Goal: Task Accomplishment & Management: Complete application form

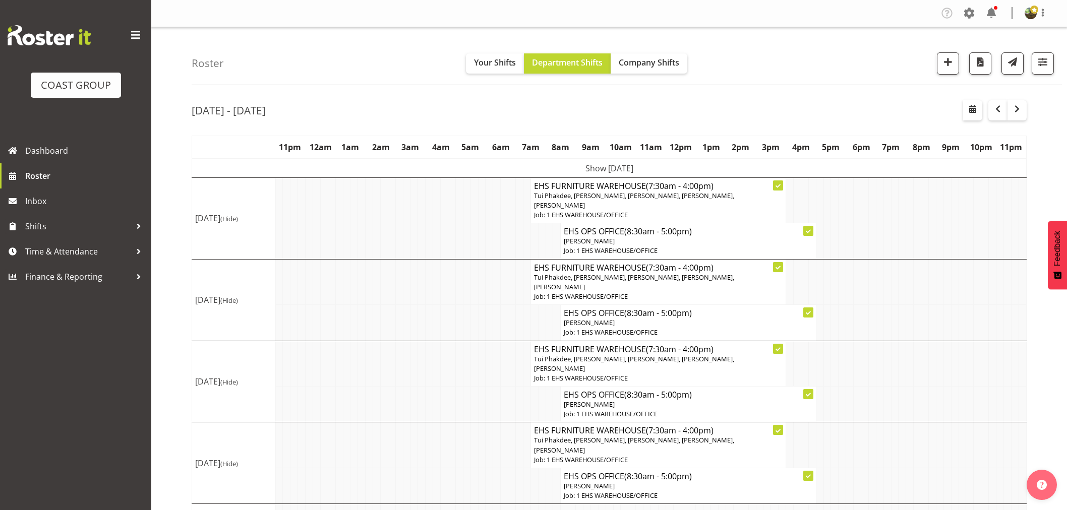
scroll to position [1, 0]
drag, startPoint x: 956, startPoint y: 69, endPoint x: 950, endPoint y: 69, distance: 5.6
click at [955, 69] on button "button" at bounding box center [948, 63] width 22 height 22
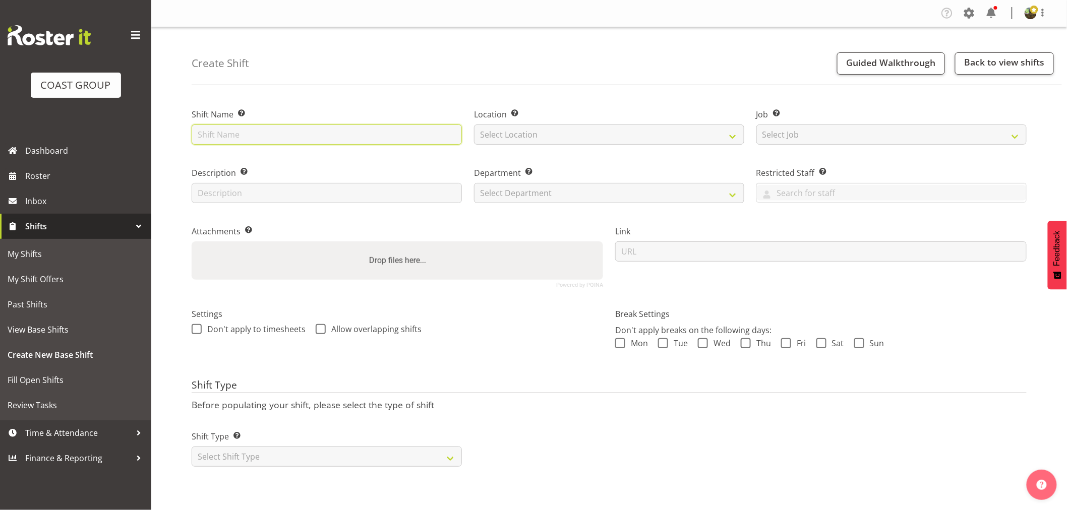
click at [364, 132] on input "text" at bounding box center [327, 135] width 270 height 20
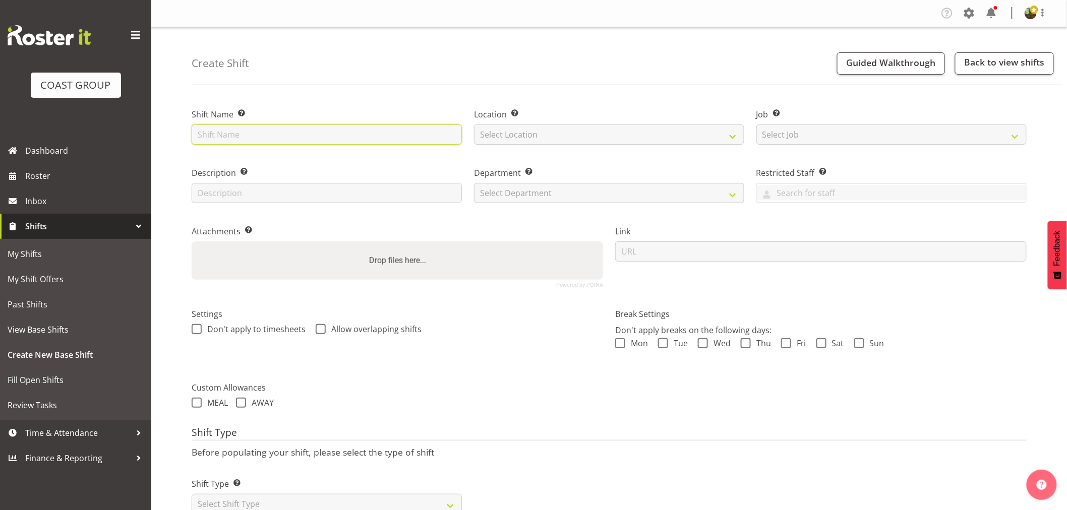
click at [268, 140] on input "text" at bounding box center [327, 135] width 270 height 20
type input "Strike - AirNZ 2025"
drag, startPoint x: 539, startPoint y: 131, endPoint x: 543, endPoint y: 144, distance: 13.4
click at [541, 135] on select "Select Location EHS [PERSON_NAME]" at bounding box center [609, 135] width 270 height 20
select select "35"
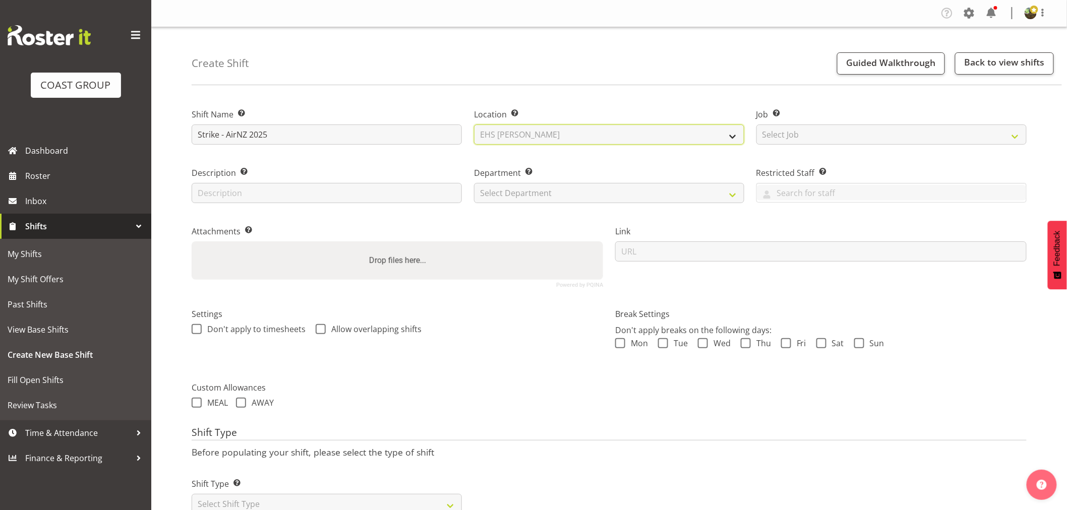
click at [474, 125] on select "Select Location EHS [PERSON_NAME]" at bounding box center [609, 135] width 270 height 20
click at [890, 132] on select "Select Job Create new job 1 Carlton Events 1 [PERSON_NAME][GEOGRAPHIC_DATA] 1 […" at bounding box center [891, 135] width 270 height 20
select select "8575"
click at [756, 125] on select "Select Job Create new job 1 Carlton Events 1 [PERSON_NAME][GEOGRAPHIC_DATA] 1 […" at bounding box center [891, 135] width 270 height 20
click at [656, 198] on select "Select Department EHS AKL FURNITURE" at bounding box center [609, 193] width 270 height 20
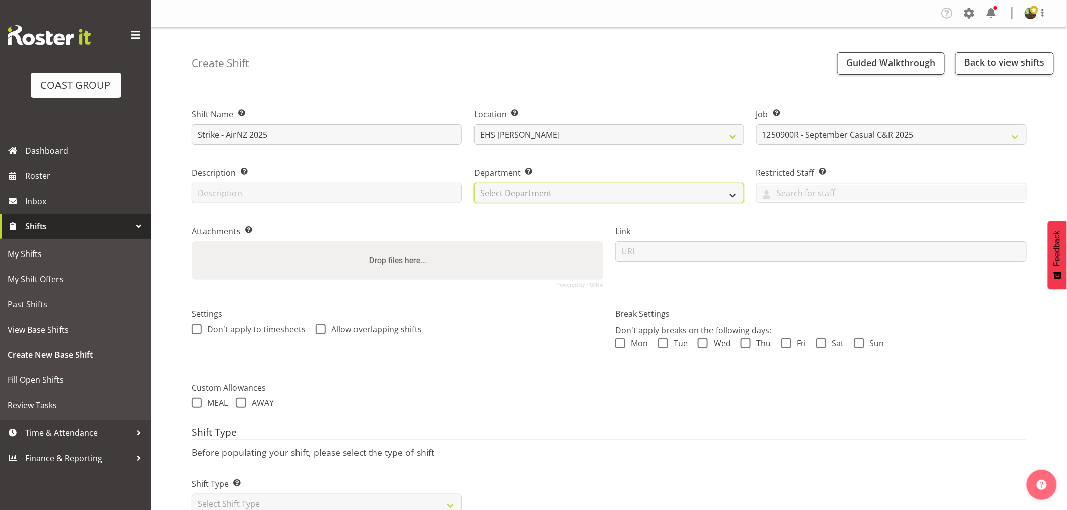
select select "38"
click at [474, 183] on select "Select Department EHS AKL FURNITURE" at bounding box center [609, 193] width 270 height 20
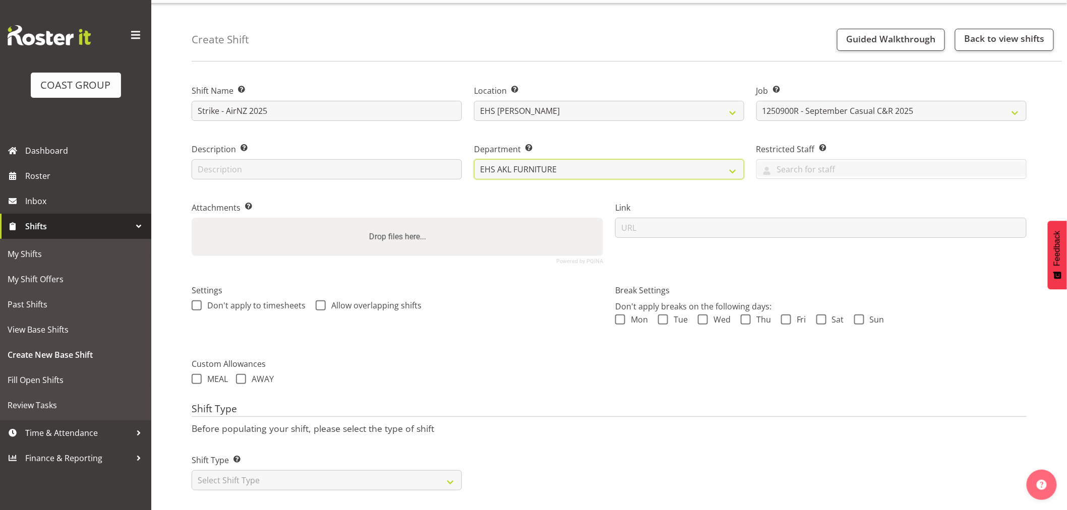
scroll to position [36, 0]
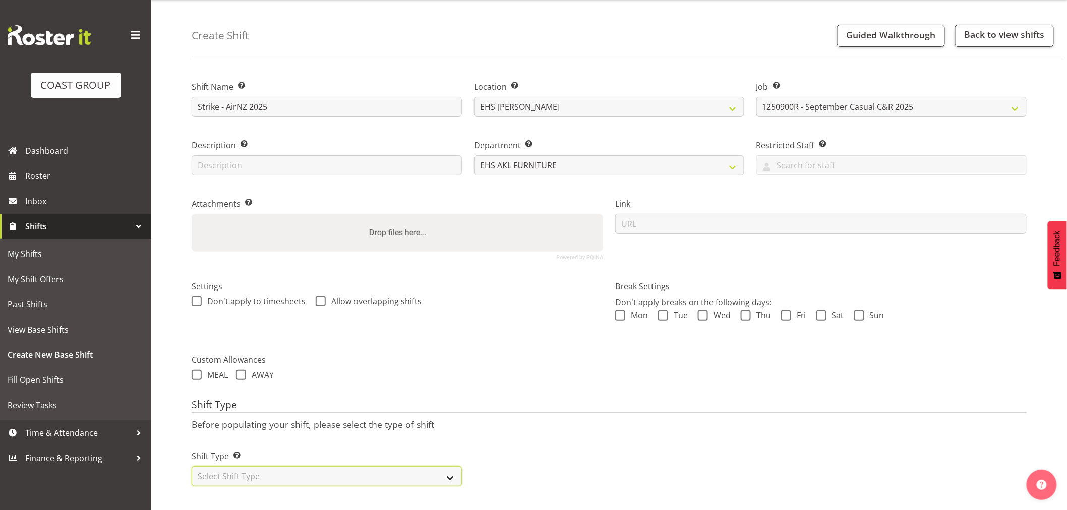
click at [289, 470] on select "Select Shift Type One Off Shift Recurring Shift Rotating Shift" at bounding box center [327, 476] width 270 height 20
select select "one_off"
click at [192, 466] on select "Select Shift Type One Off Shift Recurring Shift Rotating Shift" at bounding box center [327, 476] width 270 height 20
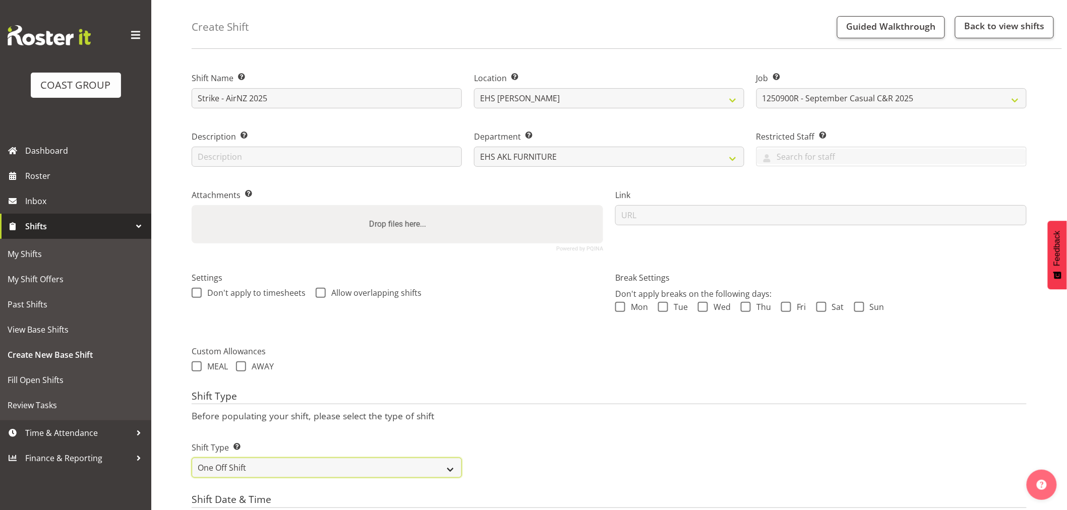
click at [266, 471] on select "One Off Shift Recurring Shift Rotating Shift" at bounding box center [327, 468] width 270 height 20
click at [192, 458] on select "One Off Shift Recurring Shift Rotating Shift" at bounding box center [327, 468] width 270 height 20
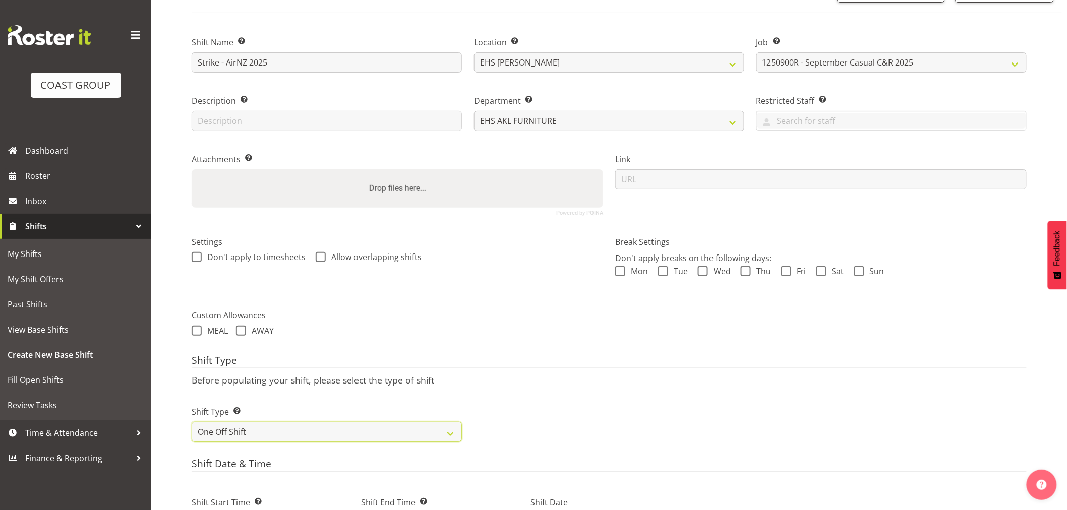
scroll to position [204, 0]
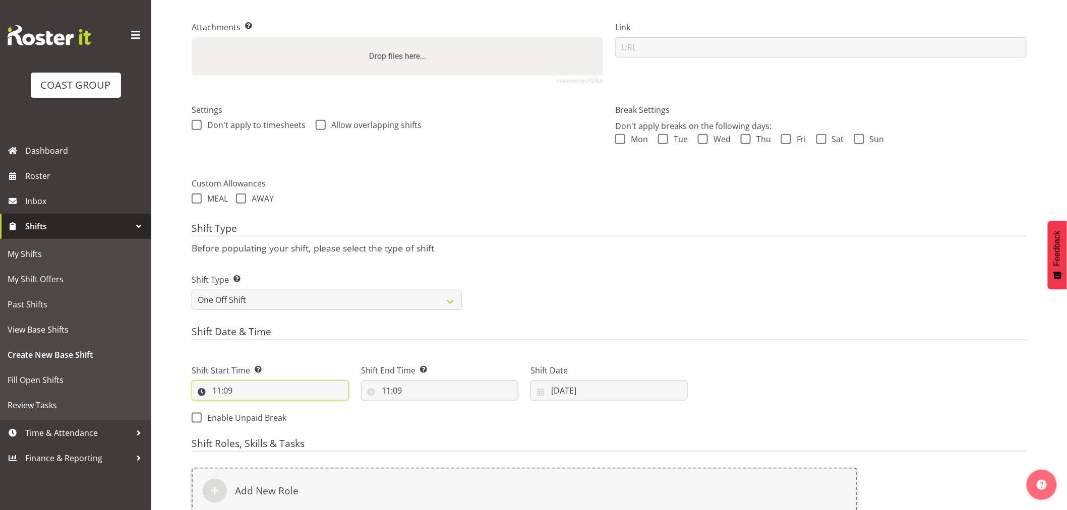
click at [239, 389] on input "11:09" at bounding box center [270, 391] width 157 height 20
click at [257, 416] on select "00 01 02 03 04 05 06 07 08 09 10 11 12 13 14 15 16 17 18 19 20 21 22 23" at bounding box center [260, 417] width 23 height 20
select select "19"
click at [249, 407] on select "00 01 02 03 04 05 06 07 08 09 10 11 12 13 14 15 16 17 18 19 20 21 22 23" at bounding box center [260, 417] width 23 height 20
type input "19:09"
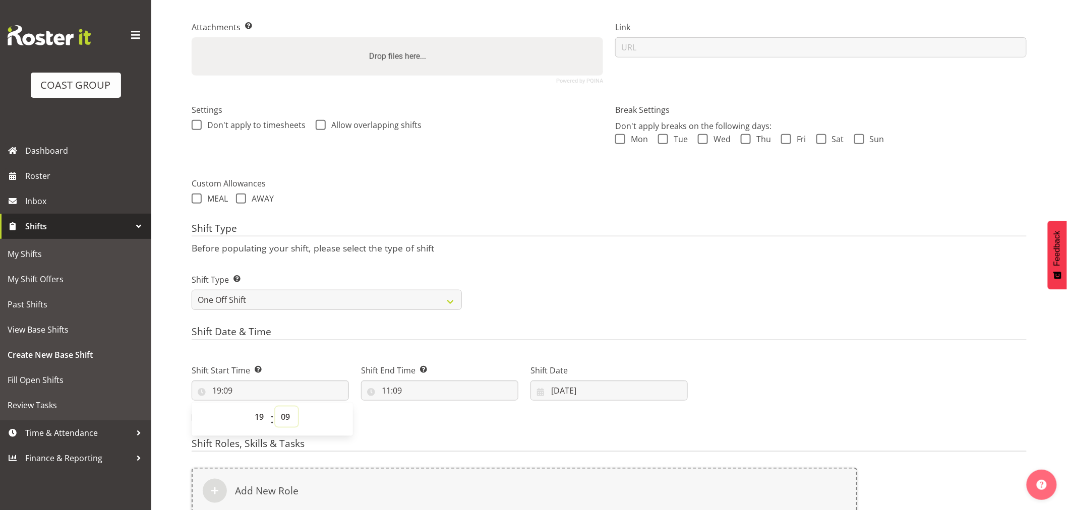
drag, startPoint x: 284, startPoint y: 420, endPoint x: 285, endPoint y: 412, distance: 7.7
click at [284, 417] on select "00 01 02 03 04 05 06 07 08 09 10 11 12 13 14 15 16 17 18 19 20 21 22 23 24 25 2…" at bounding box center [286, 417] width 23 height 20
select select "0"
click at [275, 407] on select "00 01 02 03 04 05 06 07 08 09 10 11 12 13 14 15 16 17 18 19 20 21 22 23 24 25 2…" at bounding box center [286, 417] width 23 height 20
type input "19:00"
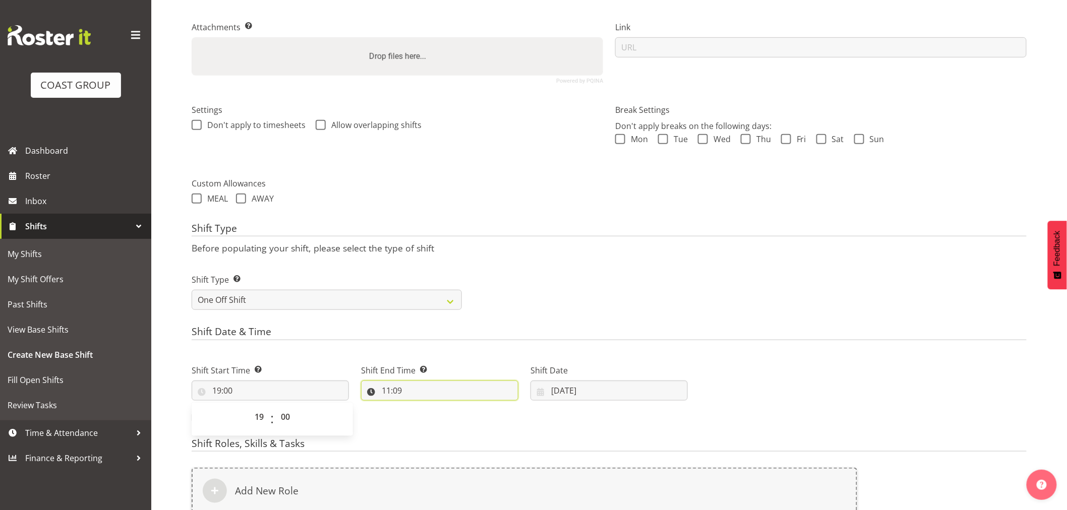
click at [391, 396] on input "11:09" at bounding box center [439, 391] width 157 height 20
click at [430, 418] on select "00 01 02 03 04 05 06 07 08 09 10 11 12 13 14 15 16 17 18 19 20 21 22 23" at bounding box center [430, 417] width 23 height 20
select select "23"
click at [419, 407] on select "00 01 02 03 04 05 06 07 08 09 10 11 12 13 14 15 16 17 18 19 20 21 22 23" at bounding box center [430, 417] width 23 height 20
type input "23:09"
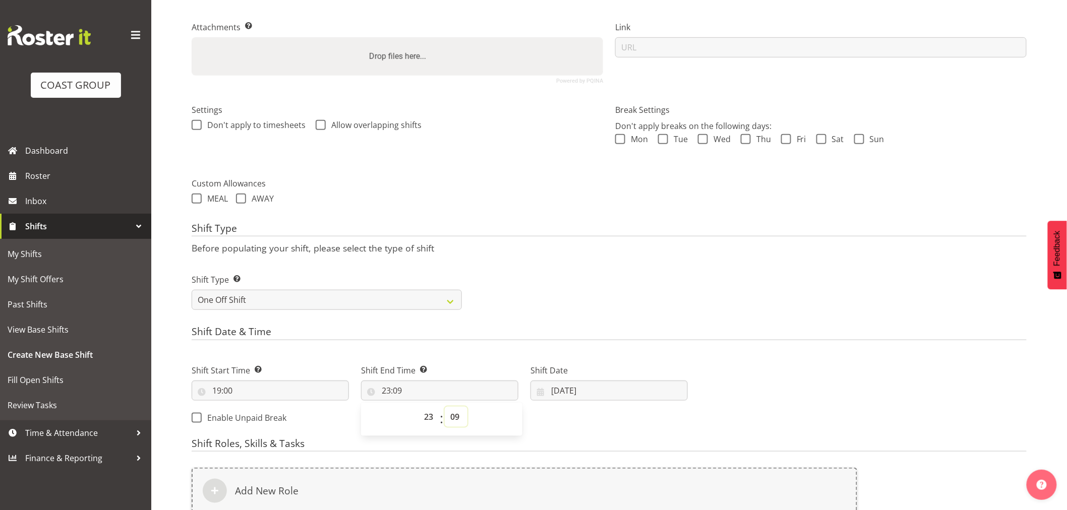
drag, startPoint x: 455, startPoint y: 416, endPoint x: 455, endPoint y: 407, distance: 8.6
click at [455, 416] on select "00 01 02 03 04 05 06 07 08 09 10 11 12 13 14 15 16 17 18 19 20 21 22 23 24 25 2…" at bounding box center [456, 417] width 23 height 20
select select "0"
click at [445, 407] on select "00 01 02 03 04 05 06 07 08 09 10 11 12 13 14 15 16 17 18 19 20 21 22 23 24 25 2…" at bounding box center [456, 417] width 23 height 20
type input "23:00"
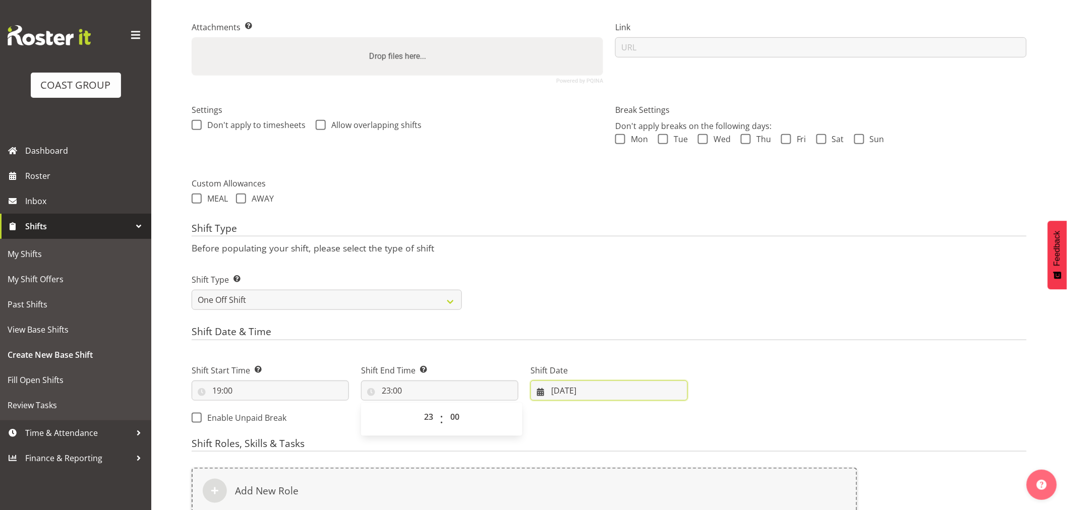
click at [567, 394] on input "23/09/2025" at bounding box center [609, 391] width 157 height 20
click at [825, 380] on div "Next Shifts" at bounding box center [863, 392] width 339 height 82
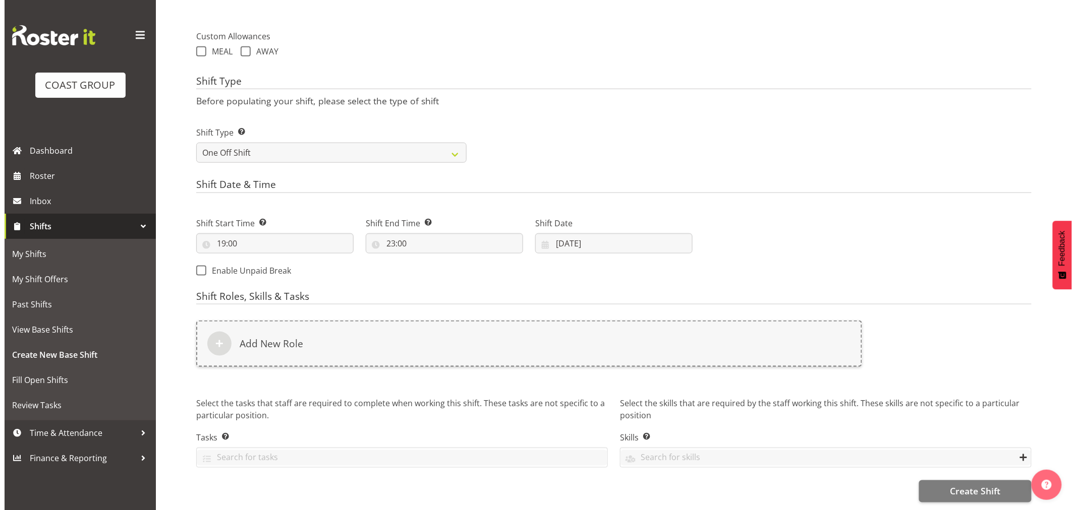
scroll to position [360, 0]
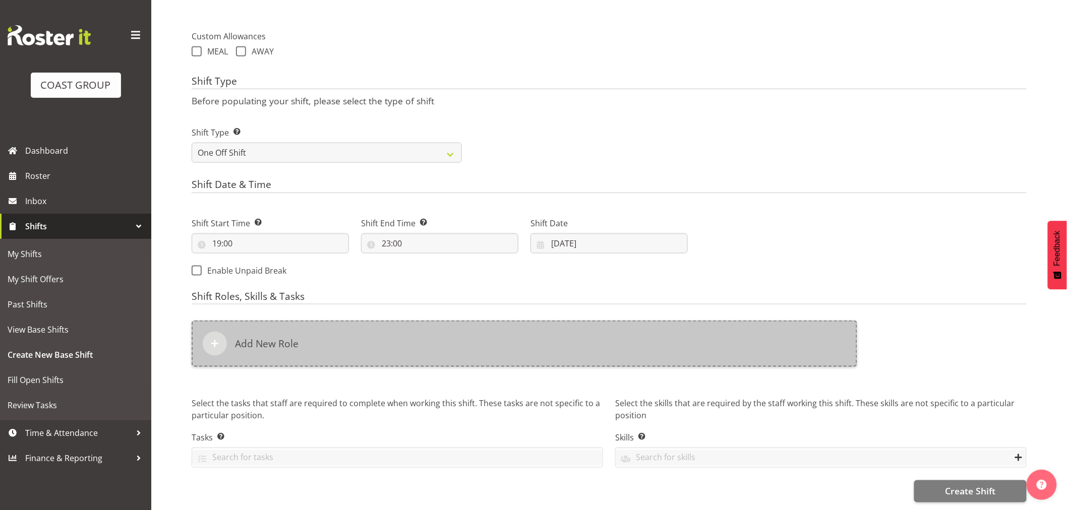
click at [289, 338] on h6 "Add New Role" at bounding box center [267, 344] width 64 height 12
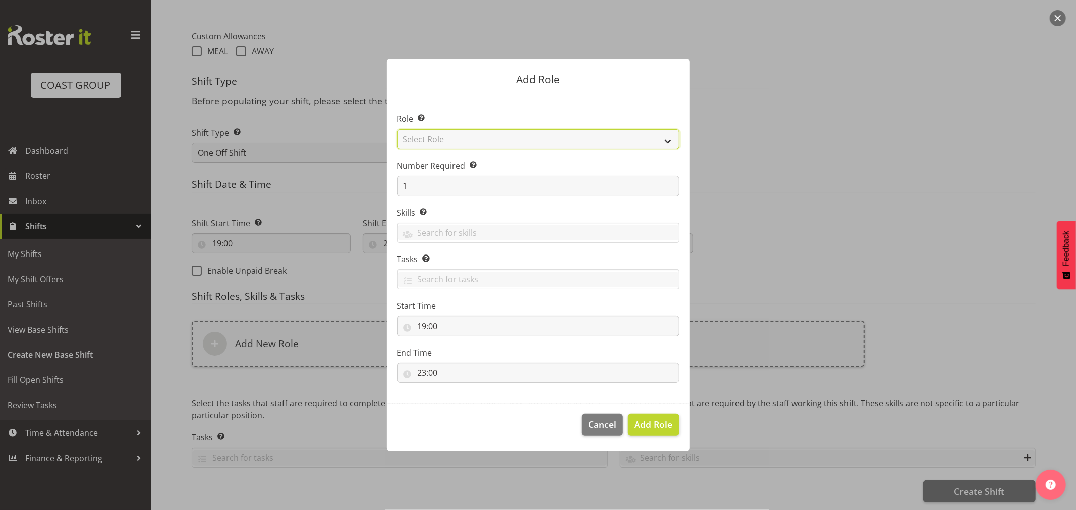
click at [508, 142] on select "Select Role ACCOUNT MANAGER ACCOUNT MANAGER DW ACCOUNTS AKL DIANNA VEHICLES AKL…" at bounding box center [538, 139] width 282 height 20
select select "189"
click at [397, 129] on select "Select Role ACCOUNT MANAGER ACCOUNT MANAGER DW ACCOUNTS AKL DIANNA VEHICLES AKL…" at bounding box center [538, 139] width 282 height 20
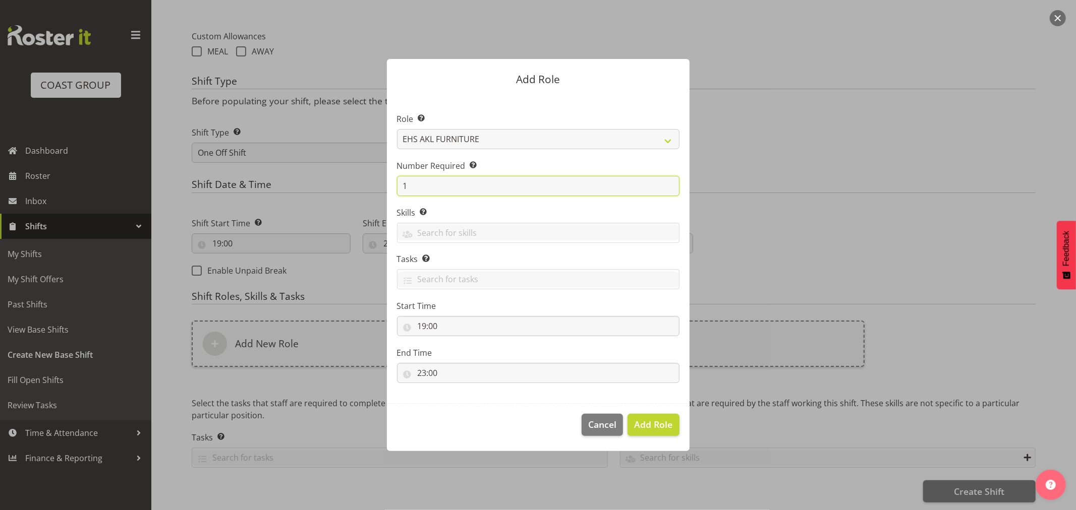
click at [525, 190] on input "1" at bounding box center [538, 186] width 282 height 20
type input "2"
click at [641, 433] on button "Add 2 Roles" at bounding box center [647, 425] width 64 height 22
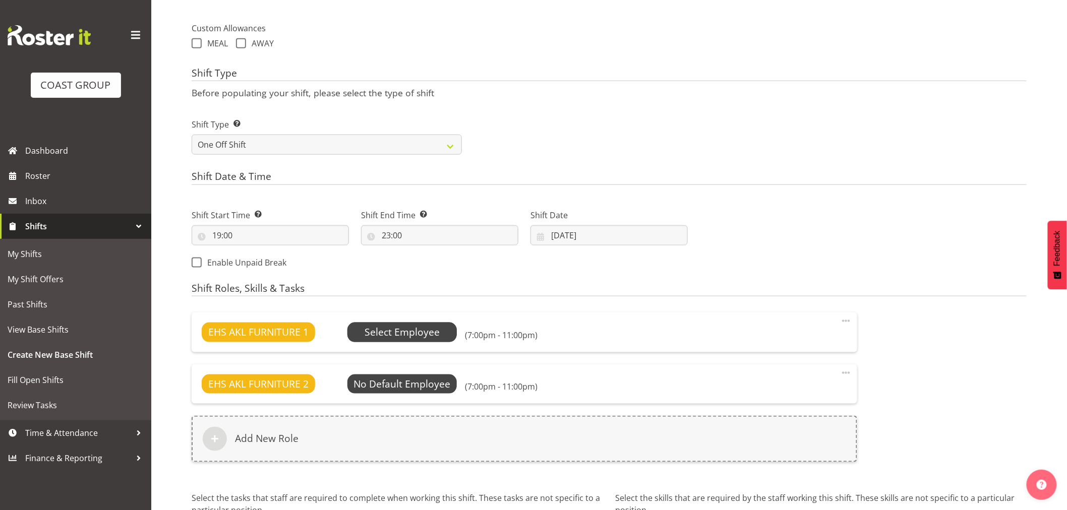
click at [365, 326] on span "Select Employee" at bounding box center [402, 332] width 75 height 15
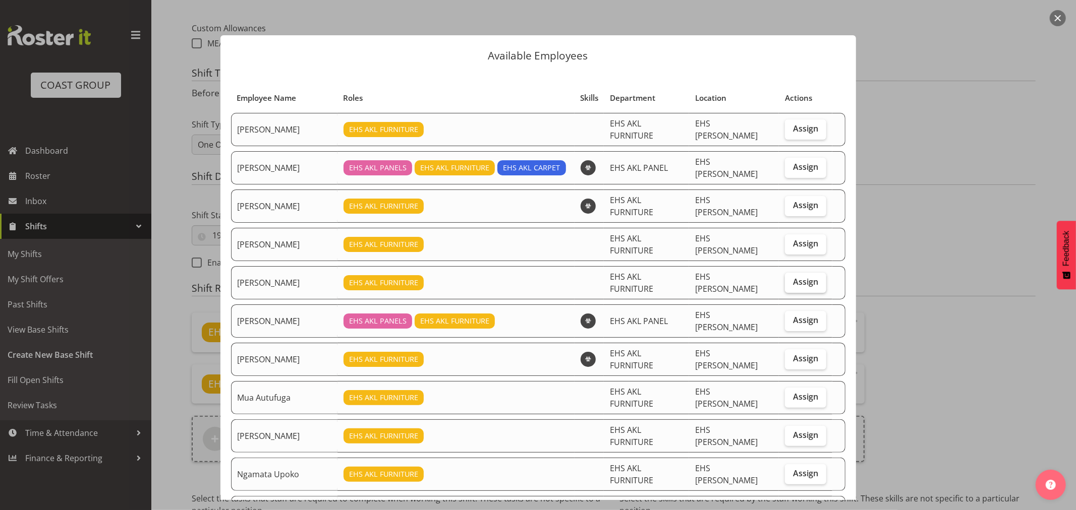
click at [798, 277] on span "Assign" at bounding box center [805, 282] width 25 height 10
click at [791, 279] on input "Assign" at bounding box center [788, 282] width 7 height 7
checkbox input "true"
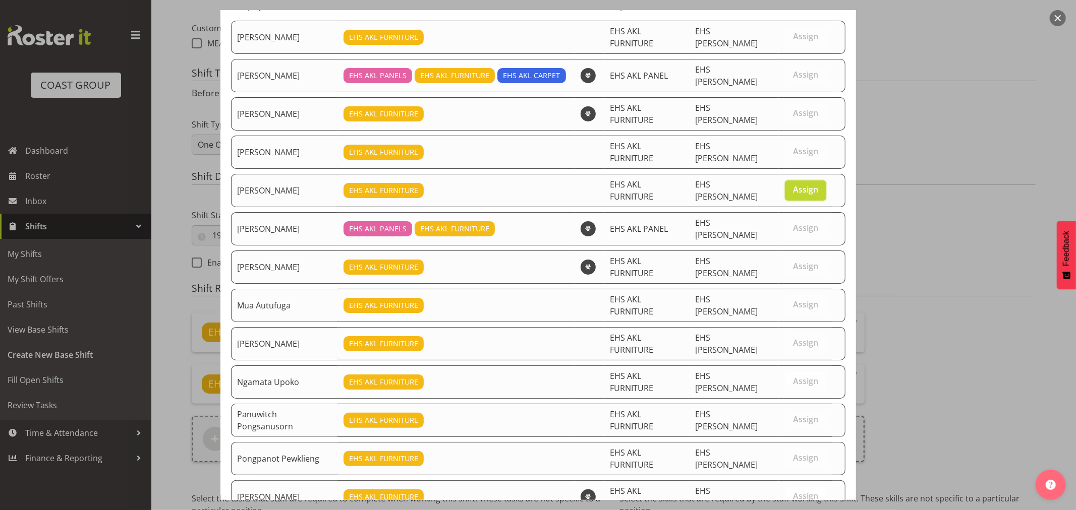
scroll to position [255, 0]
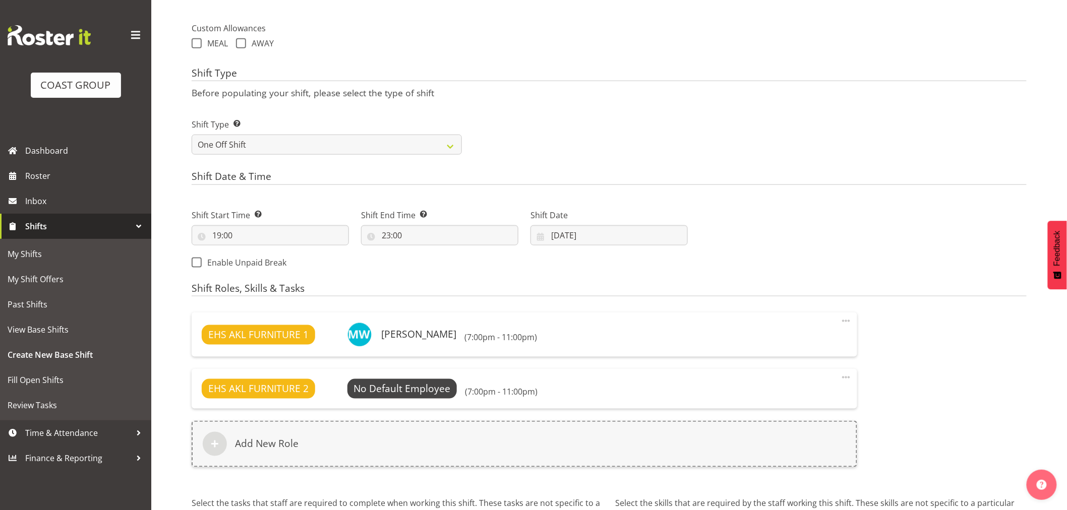
click at [384, 401] on div "EHS AKL FURNITURE 2 No Default Employee Select Employee (7:00pm - 11:00pm) Edit…" at bounding box center [525, 388] width 666 height 39
click at [391, 394] on span "Select Employee" at bounding box center [402, 389] width 75 height 15
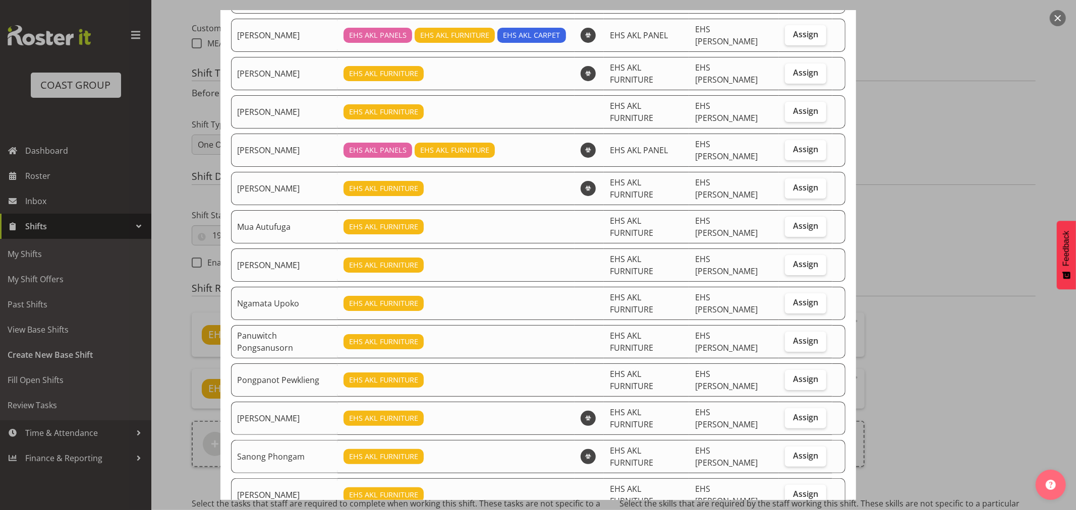
scroll to position [168, 0]
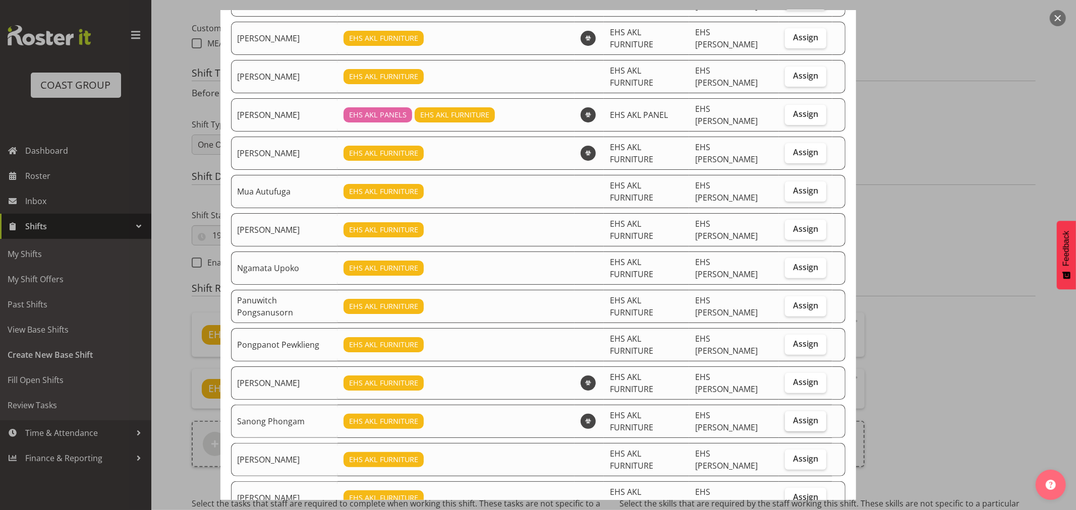
click at [797, 416] on span "Assign" at bounding box center [805, 421] width 25 height 10
click at [791, 418] on input "Assign" at bounding box center [788, 421] width 7 height 7
checkbox input "true"
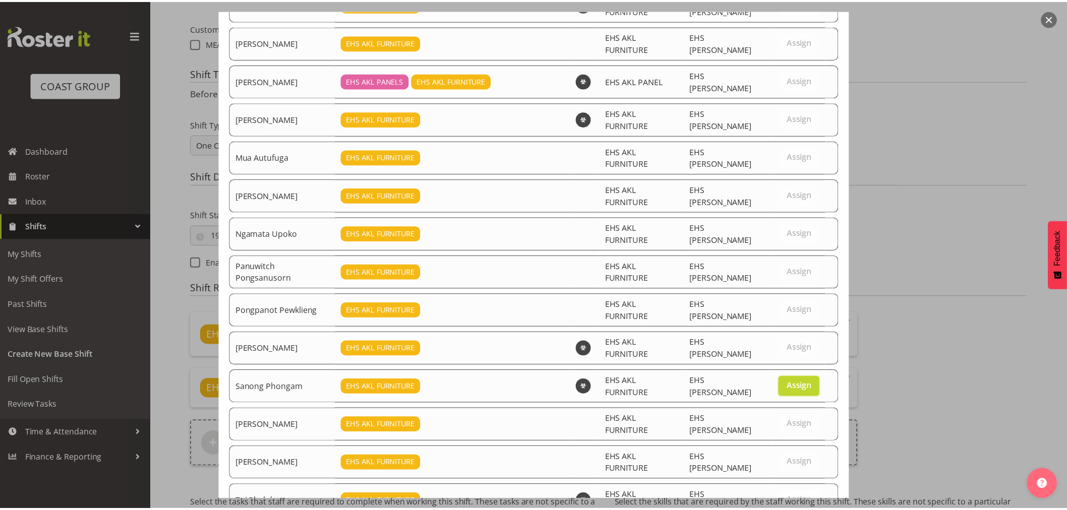
scroll to position [220, 0]
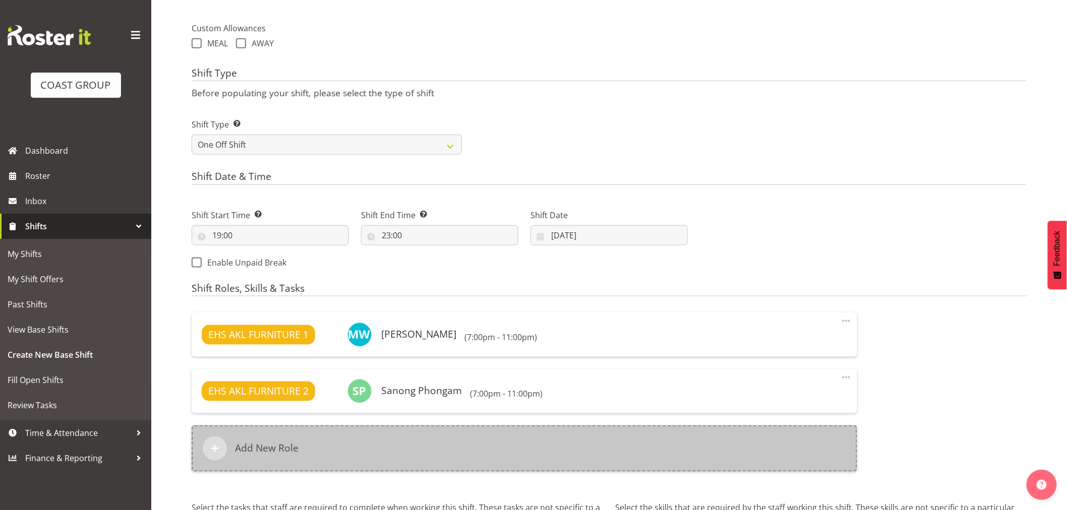
click at [616, 440] on div "Add New Role" at bounding box center [525, 449] width 666 height 46
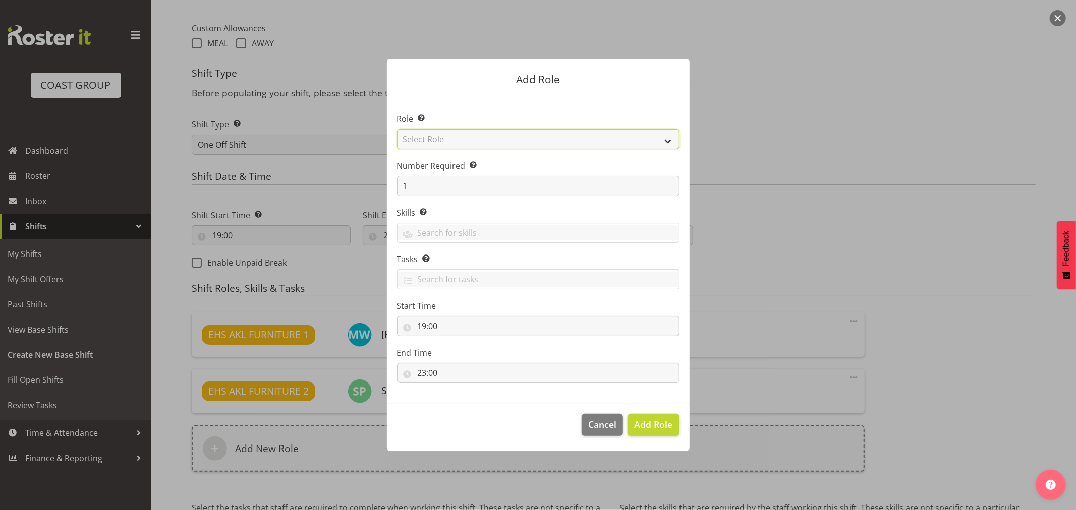
click at [480, 142] on select "Select Role ACCOUNT MANAGER ACCOUNT MANAGER DW ACCOUNTS AKL DIANNA VEHICLES AKL…" at bounding box center [538, 139] width 282 height 20
select select "81"
click at [397, 129] on select "Select Role ACCOUNT MANAGER ACCOUNT MANAGER DW ACCOUNTS AKL DIANNA VEHICLES AKL…" at bounding box center [538, 139] width 282 height 20
click at [655, 427] on span "Add Role" at bounding box center [653, 425] width 38 height 12
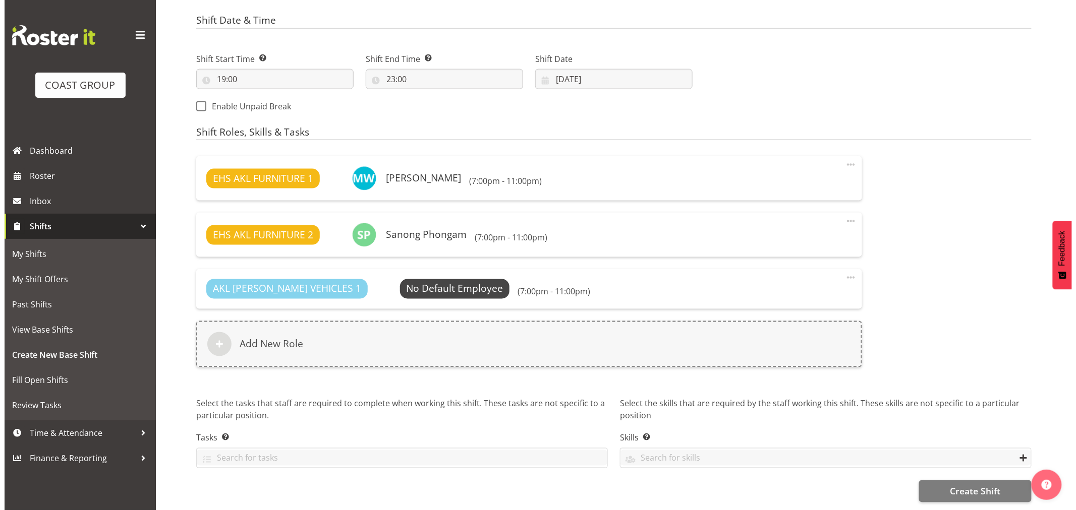
scroll to position [524, 0]
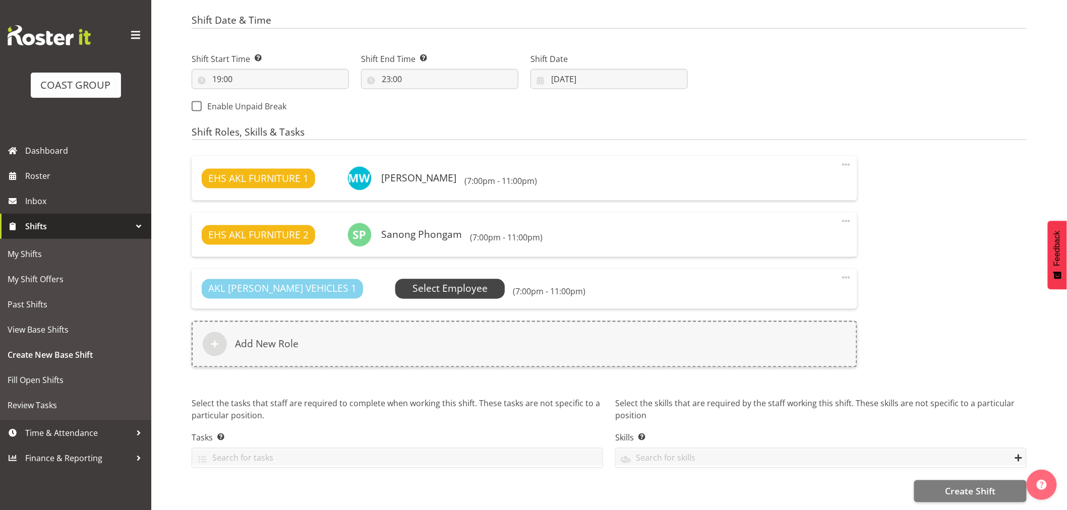
click at [413, 282] on span "Select Employee" at bounding box center [450, 289] width 75 height 15
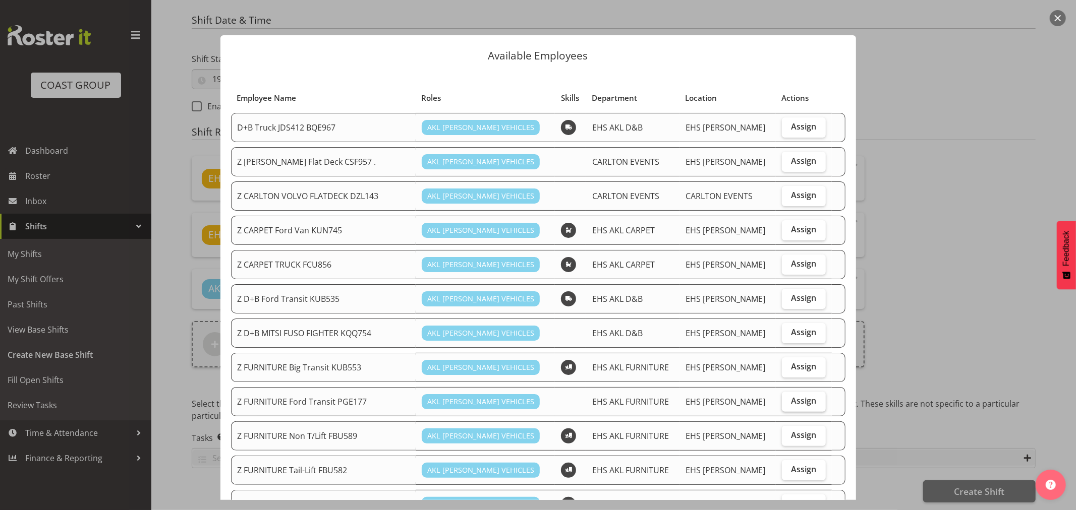
click at [791, 400] on span "Assign" at bounding box center [803, 401] width 25 height 10
click at [788, 400] on input "Assign" at bounding box center [785, 401] width 7 height 7
checkbox input "true"
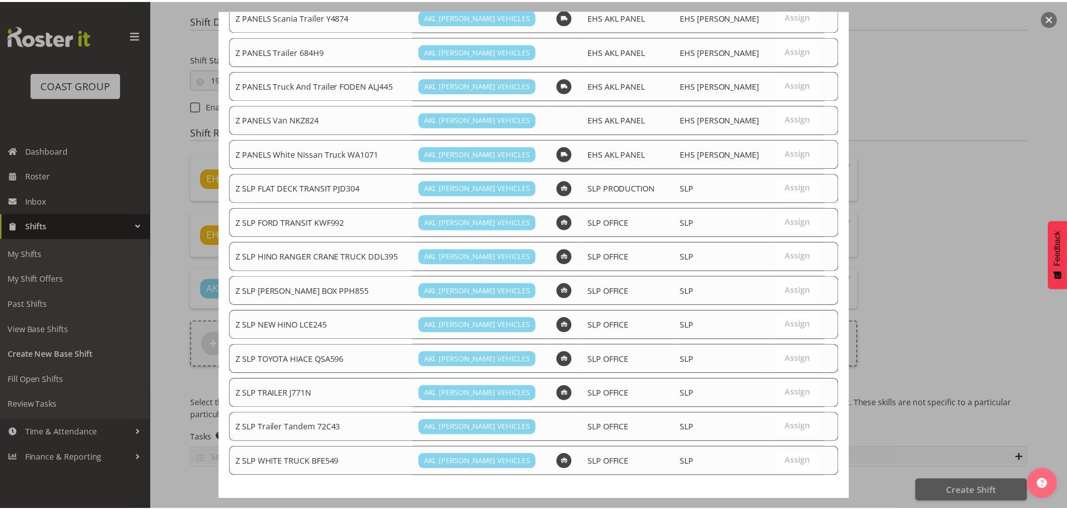
scroll to position [771, 0]
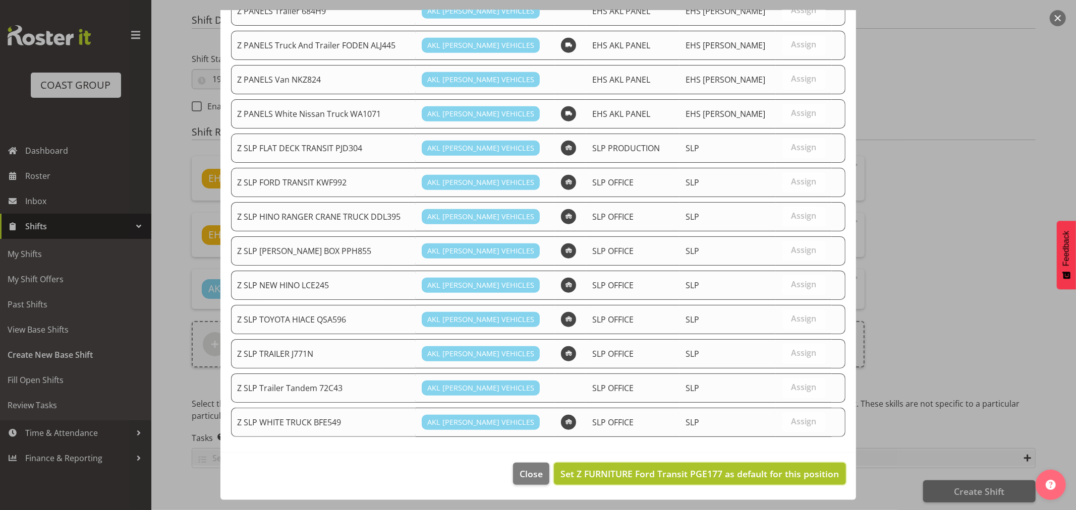
click at [756, 469] on span "Set Z FURNITURE Ford Transit PGE177 as default for this position" at bounding box center [699, 474] width 278 height 12
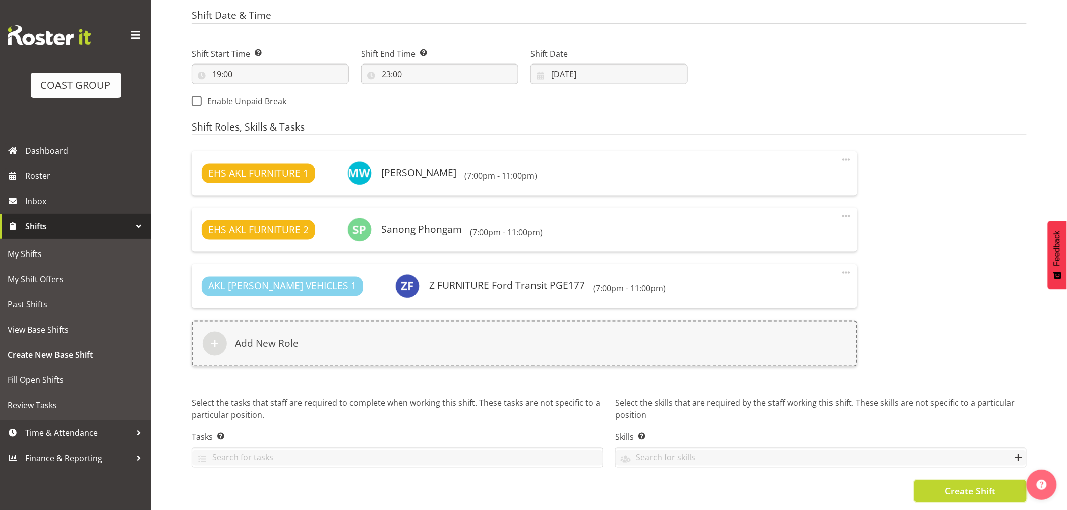
click at [961, 486] on span "Create Shift" at bounding box center [970, 491] width 50 height 13
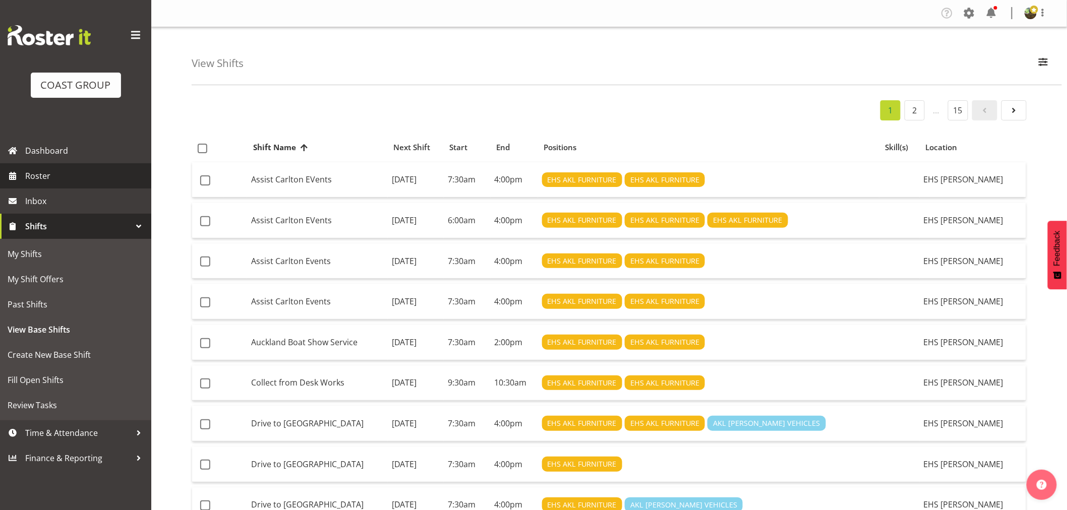
click at [95, 187] on link "Roster" at bounding box center [75, 175] width 151 height 25
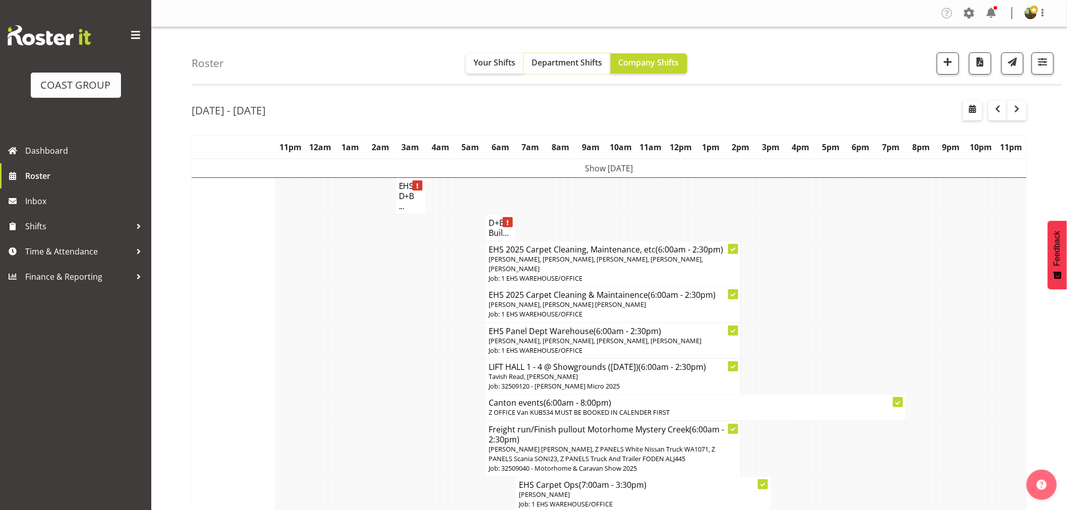
click at [577, 68] on button "Department Shifts" at bounding box center [567, 63] width 87 height 20
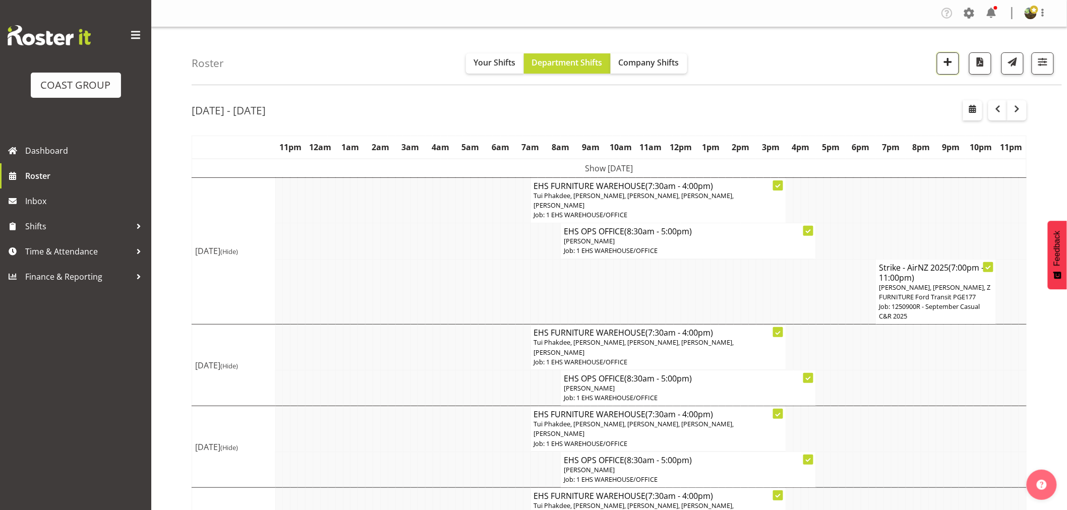
click at [948, 68] on span "button" at bounding box center [948, 61] width 13 height 13
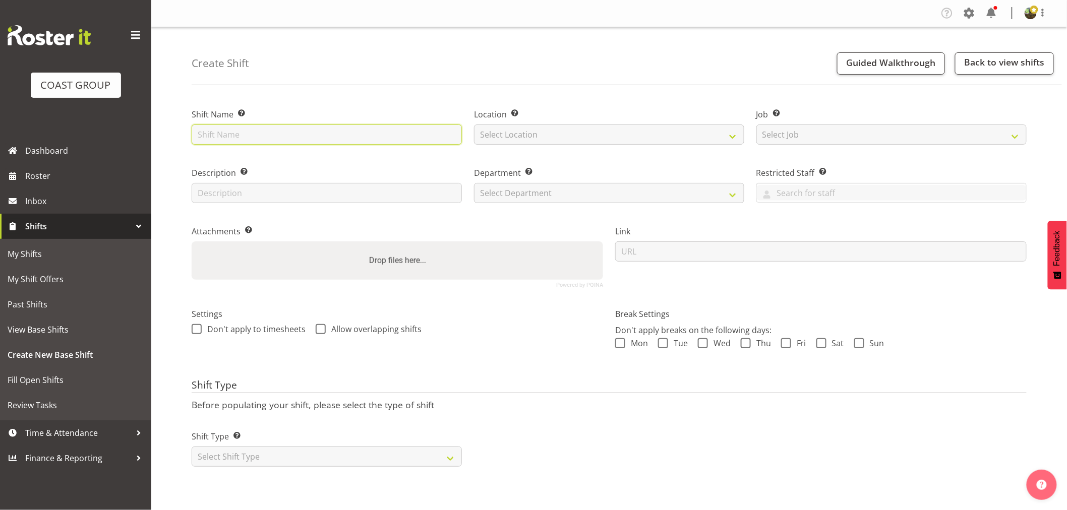
click at [245, 135] on input "text" at bounding box center [327, 135] width 270 height 20
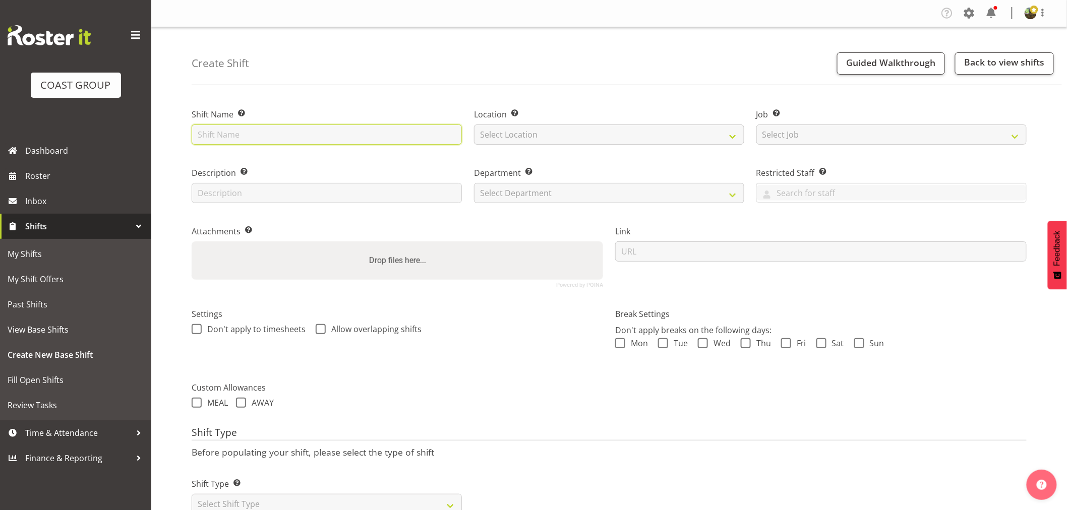
click at [359, 136] on input "text" at bounding box center [327, 135] width 270 height 20
click at [284, 137] on input "Install - Blueberry" at bounding box center [327, 135] width 270 height 20
type input "Install - Blueberries Conference 2025"
drag, startPoint x: 536, startPoint y: 135, endPoint x: 536, endPoint y: 144, distance: 8.6
click at [536, 137] on select "Select Location EHS RYMER" at bounding box center [609, 135] width 270 height 20
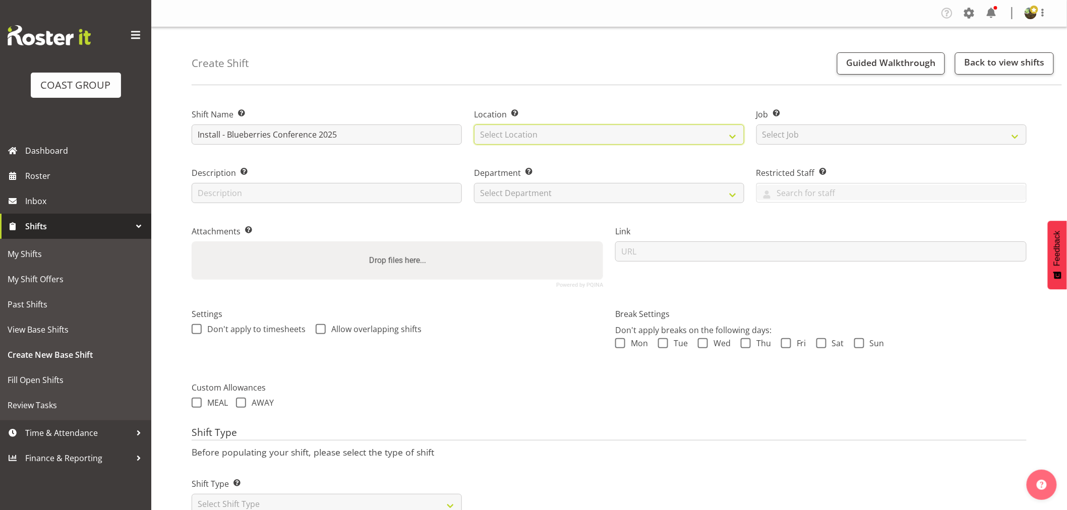
select select "35"
click at [474, 125] on select "Select Location EHS RYMER" at bounding box center [609, 135] width 270 height 20
click at [817, 123] on div "Job Set the job or project the shift relates to, if applicable. Select Job Crea…" at bounding box center [891, 126] width 270 height 36
click at [816, 137] on select "Select Job Create new job 1 Carlton Events 1 Carlton Hamilton 1 Carlton Welling…" at bounding box center [891, 135] width 270 height 20
select select "9429"
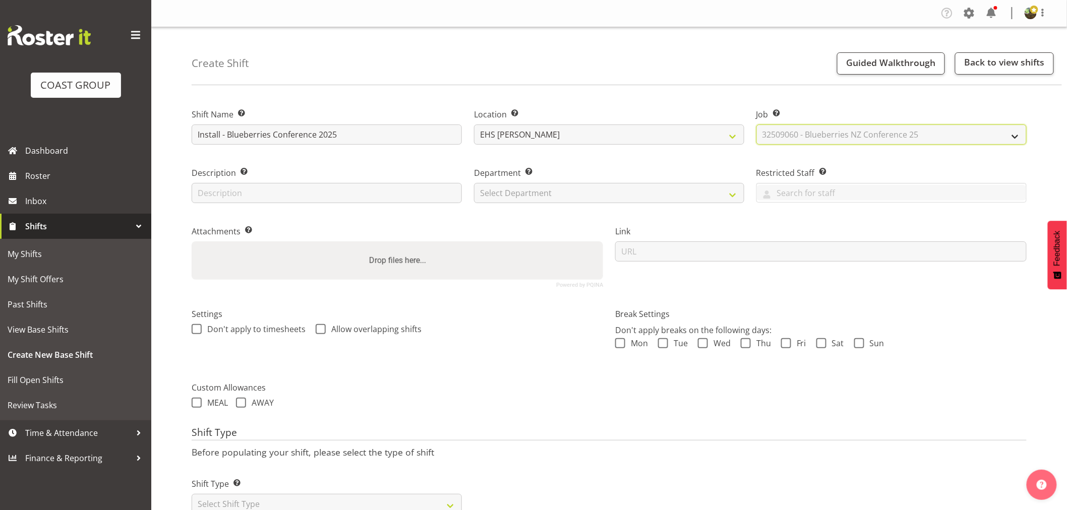
click at [756, 125] on select "Select Job Create new job 1 Carlton Events 1 Carlton Hamilton 1 Carlton Welling…" at bounding box center [891, 135] width 270 height 20
click at [555, 198] on select "Select Department EHS AKL FURNITURE" at bounding box center [609, 193] width 270 height 20
select select "38"
click at [474, 183] on select "Select Department EHS AKL FURNITURE" at bounding box center [609, 193] width 270 height 20
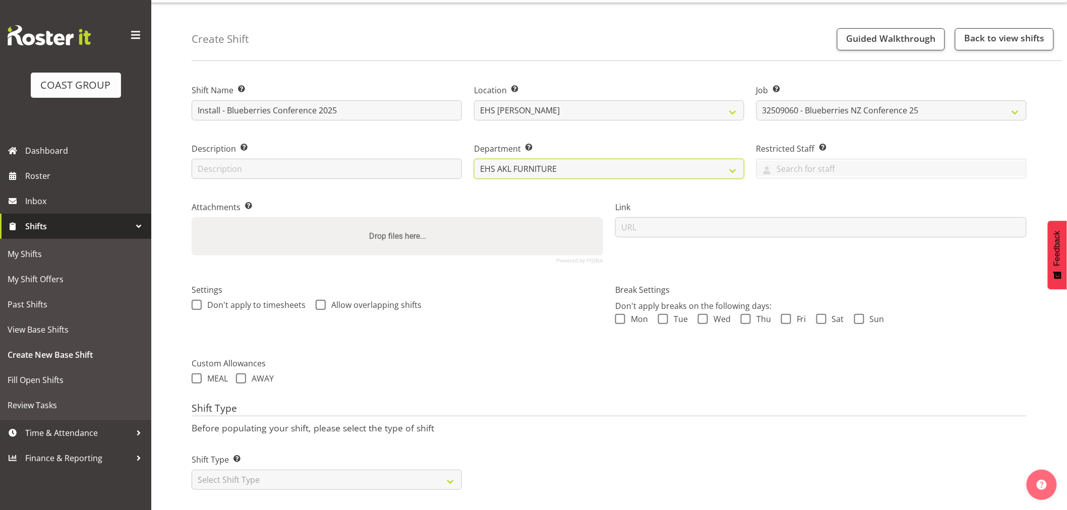
scroll to position [36, 0]
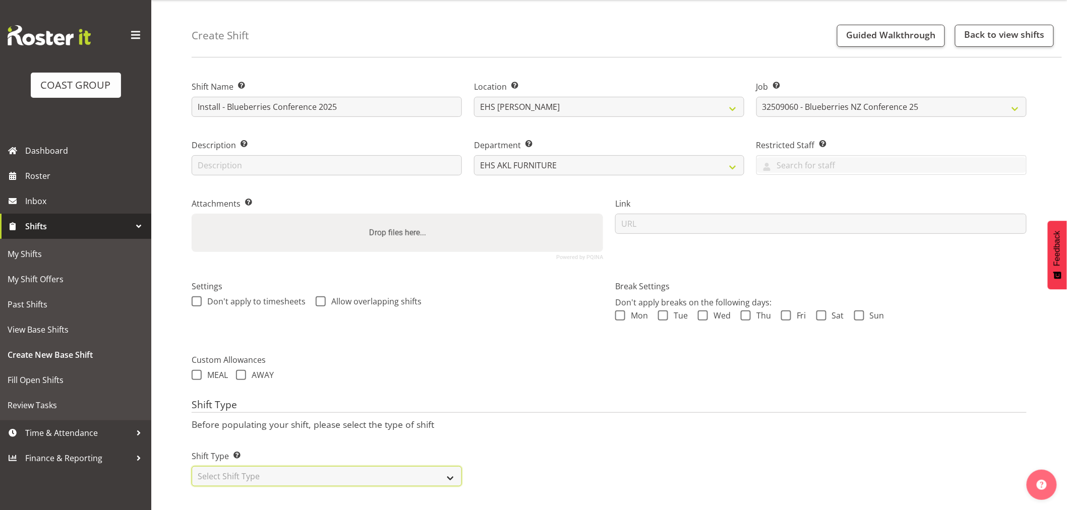
click at [306, 472] on select "Select Shift Type One Off Shift Recurring Shift Rotating Shift" at bounding box center [327, 476] width 270 height 20
select select "one_off"
click at [192, 466] on select "Select Shift Type One Off Shift Recurring Shift Rotating Shift" at bounding box center [327, 476] width 270 height 20
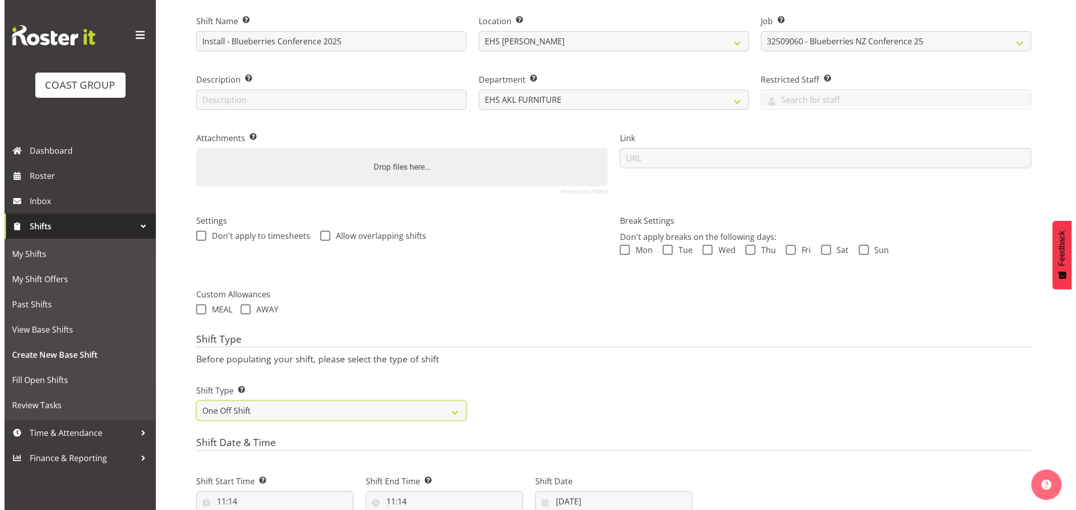
scroll to position [316, 0]
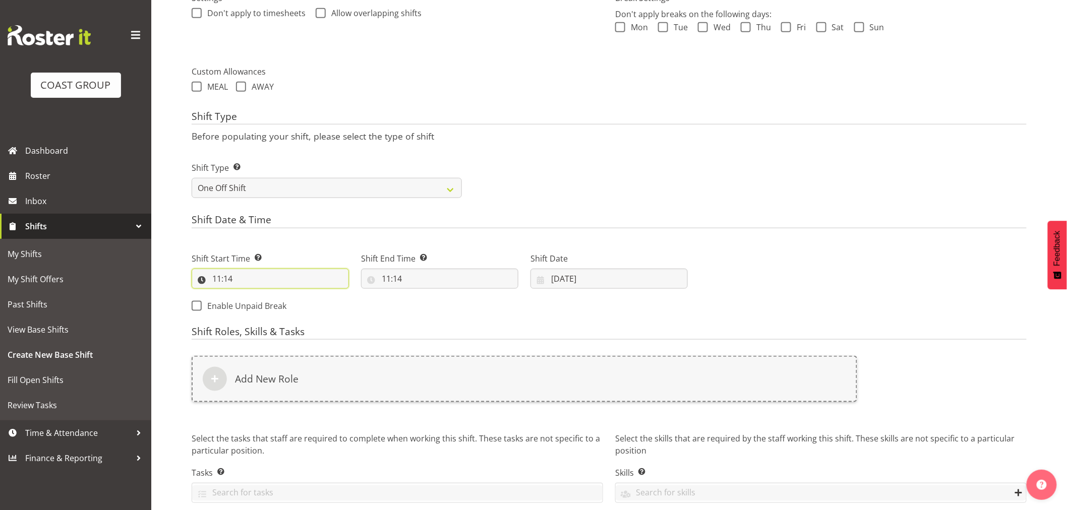
click at [219, 280] on input "11:14" at bounding box center [270, 279] width 157 height 20
click at [260, 308] on select "00 01 02 03 04 05 06 07 08 09 10 11 12 13 14 15 16 17 18 19 20 21 22 23" at bounding box center [260, 305] width 23 height 20
select select "7"
click at [249, 295] on select "00 01 02 03 04 05 06 07 08 09 10 11 12 13 14 15 16 17 18 19 20 21 22 23" at bounding box center [260, 305] width 23 height 20
type input "07:14"
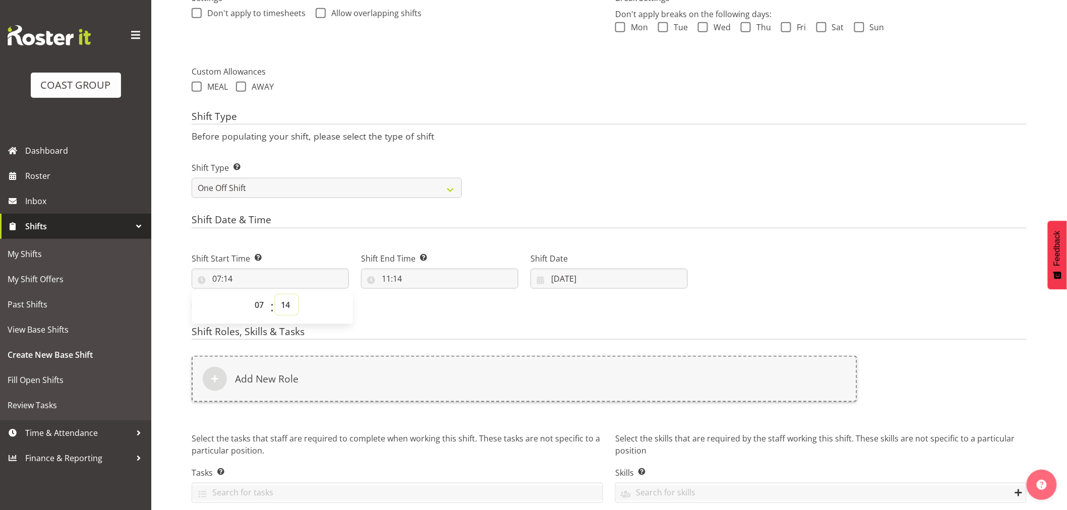
click at [282, 303] on select "00 01 02 03 04 05 06 07 08 09 10 11 12 13 14 15 16 17 18 19 20 21 22 23 24 25 2…" at bounding box center [286, 305] width 23 height 20
select select "30"
click at [275, 295] on select "00 01 02 03 04 05 06 07 08 09 10 11 12 13 14 15 16 17 18 19 20 21 22 23 24 25 2…" at bounding box center [286, 305] width 23 height 20
type input "07:30"
click at [392, 281] on input "11:14" at bounding box center [439, 279] width 157 height 20
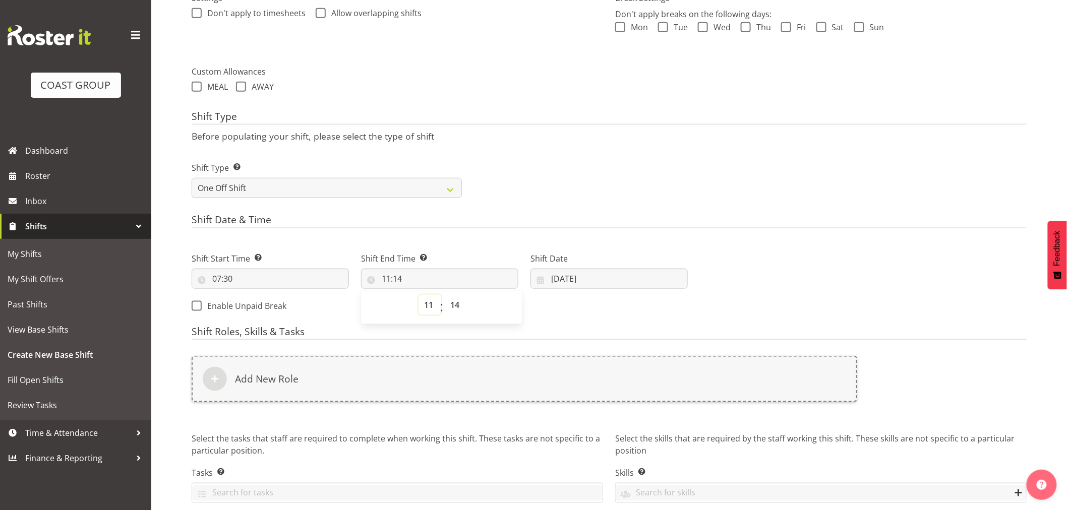
click at [430, 306] on select "00 01 02 03 04 05 06 07 08 09 10 11 12 13 14 15 16 17 18 19 20 21 22 23" at bounding box center [430, 305] width 23 height 20
select select "12"
click at [419, 295] on select "00 01 02 03 04 05 06 07 08 09 10 11 12 13 14 15 16 17 18 19 20 21 22 23" at bounding box center [430, 305] width 23 height 20
type input "12:14"
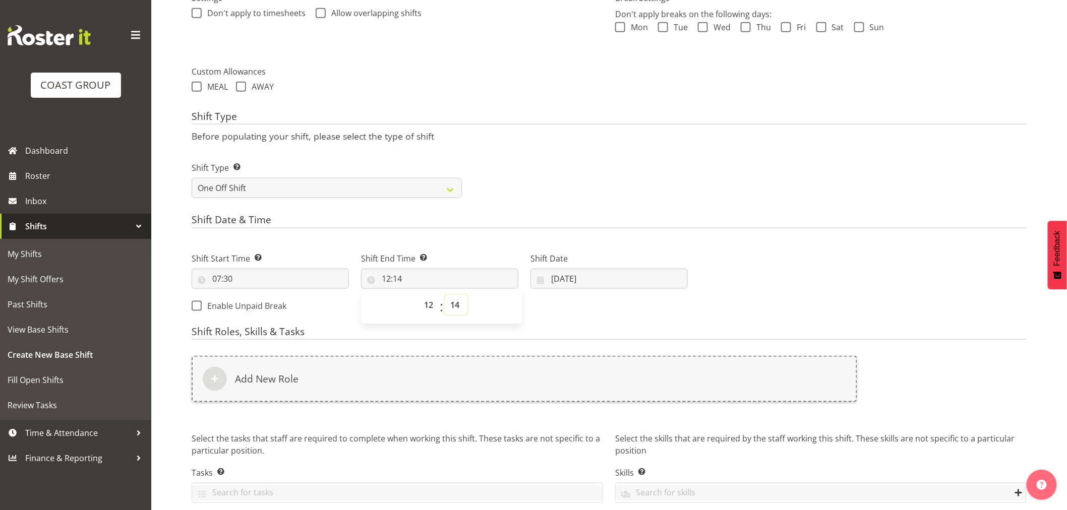
click at [454, 304] on select "00 01 02 03 04 05 06 07 08 09 10 11 12 13 14 15 16 17 18 19 20 21 22 23 24 25 2…" at bounding box center [456, 305] width 23 height 20
select select "0"
click at [445, 295] on select "00 01 02 03 04 05 06 07 08 09 10 11 12 13 14 15 16 17 18 19 20 21 22 23 24 25 2…" at bounding box center [456, 305] width 23 height 20
type input "12:00"
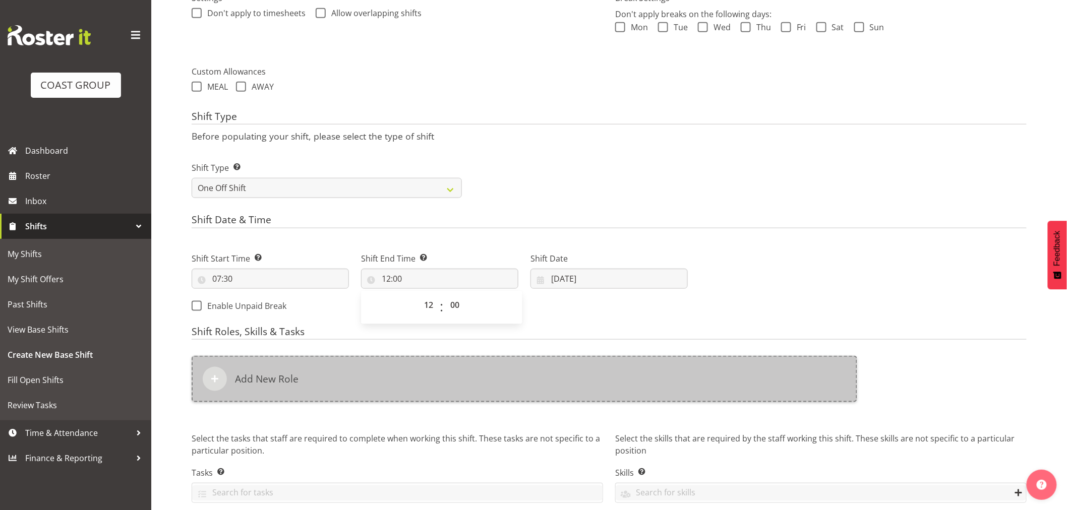
click at [470, 369] on div "Add New Role" at bounding box center [525, 379] width 666 height 46
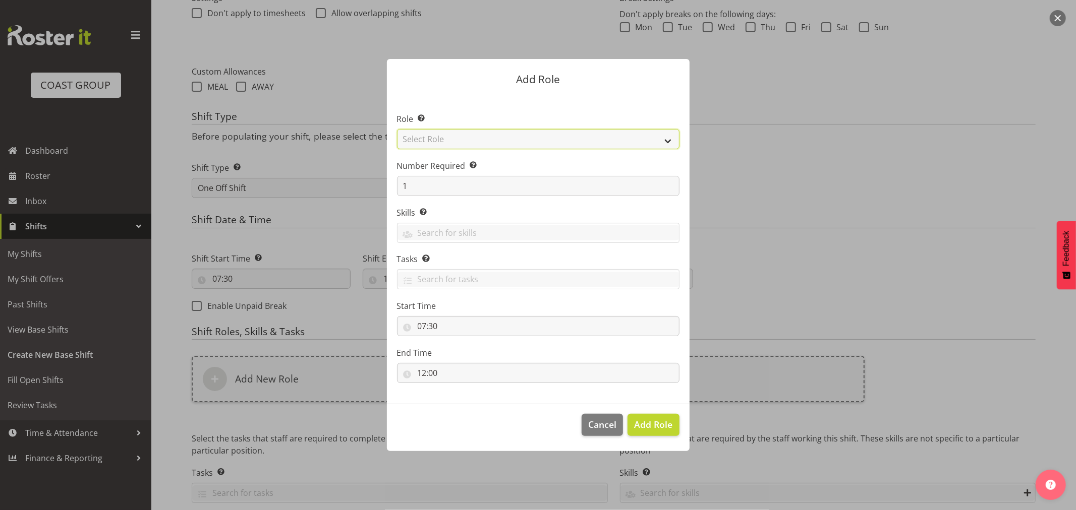
click at [513, 138] on select "Select Role ACCOUNT MANAGER ACCOUNT MANAGER DW ACCOUNTS AKL DIANNA VEHICLES AKL…" at bounding box center [538, 139] width 282 height 20
select select "189"
click at [397, 129] on select "Select Role ACCOUNT MANAGER ACCOUNT MANAGER DW ACCOUNTS AKL DIANNA VEHICLES AKL…" at bounding box center [538, 139] width 282 height 20
click at [654, 416] on button "Add Role" at bounding box center [652, 425] width 51 height 22
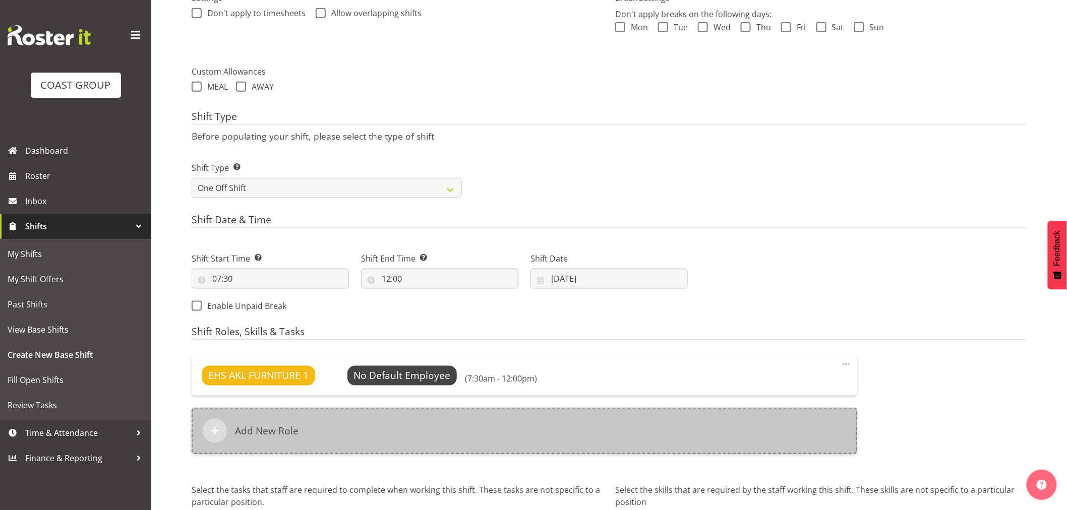
click at [450, 428] on div "Add New Role" at bounding box center [525, 431] width 666 height 46
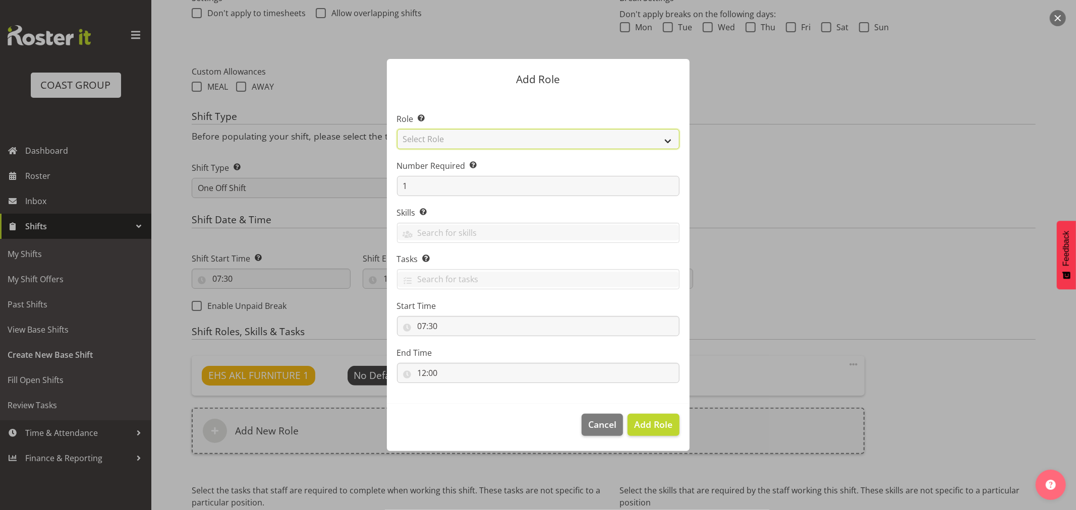
click at [516, 140] on select "Select Role ACCOUNT MANAGER ACCOUNT MANAGER DW ACCOUNTS AKL DIANNA VEHICLES AKL…" at bounding box center [538, 139] width 282 height 20
select select "81"
click at [397, 129] on select "Select Role ACCOUNT MANAGER ACCOUNT MANAGER DW ACCOUNTS AKL DIANNA VEHICLES AKL…" at bounding box center [538, 139] width 282 height 20
click at [641, 426] on span "Add Role" at bounding box center [653, 425] width 38 height 12
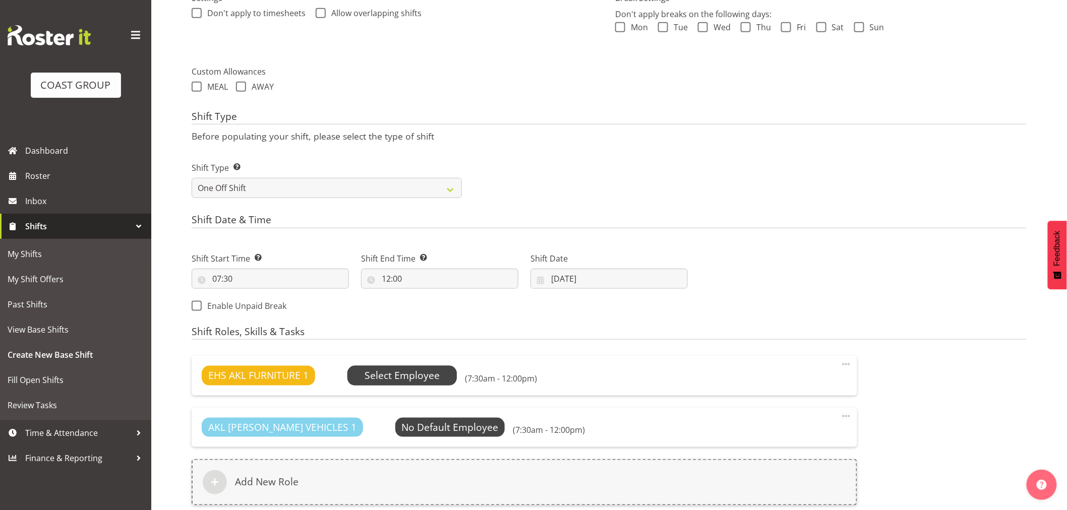
click at [407, 376] on span "Select Employee" at bounding box center [402, 376] width 75 height 15
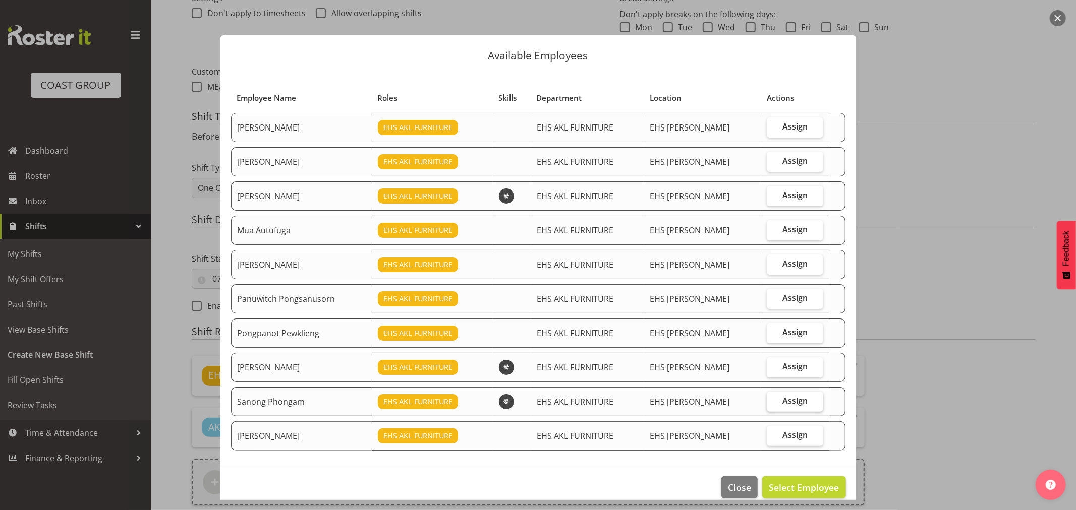
click at [783, 398] on span "Assign" at bounding box center [794, 401] width 25 height 10
click at [773, 398] on input "Assign" at bounding box center [770, 401] width 7 height 7
checkbox input "true"
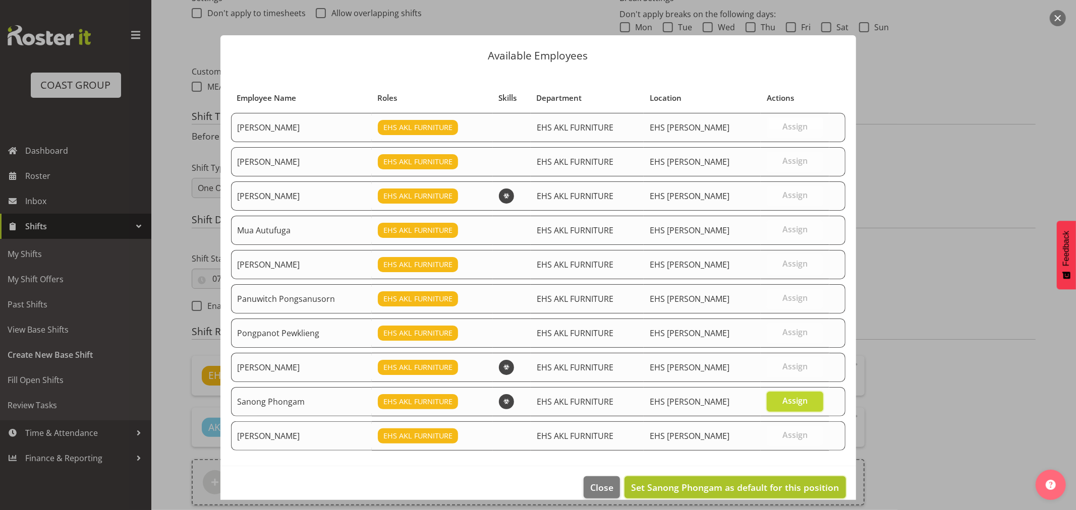
drag, startPoint x: 777, startPoint y: 488, endPoint x: 752, endPoint y: 488, distance: 24.7
click at [776, 488] on span "Set Sanong Phongam as default for this position" at bounding box center [735, 488] width 208 height 12
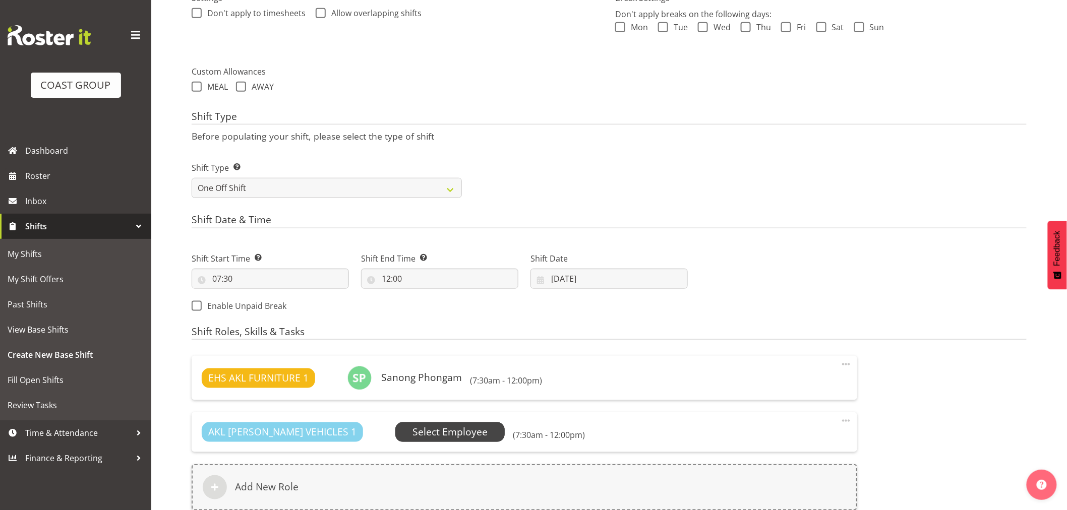
click at [456, 430] on span "Select Employee" at bounding box center [450, 432] width 110 height 19
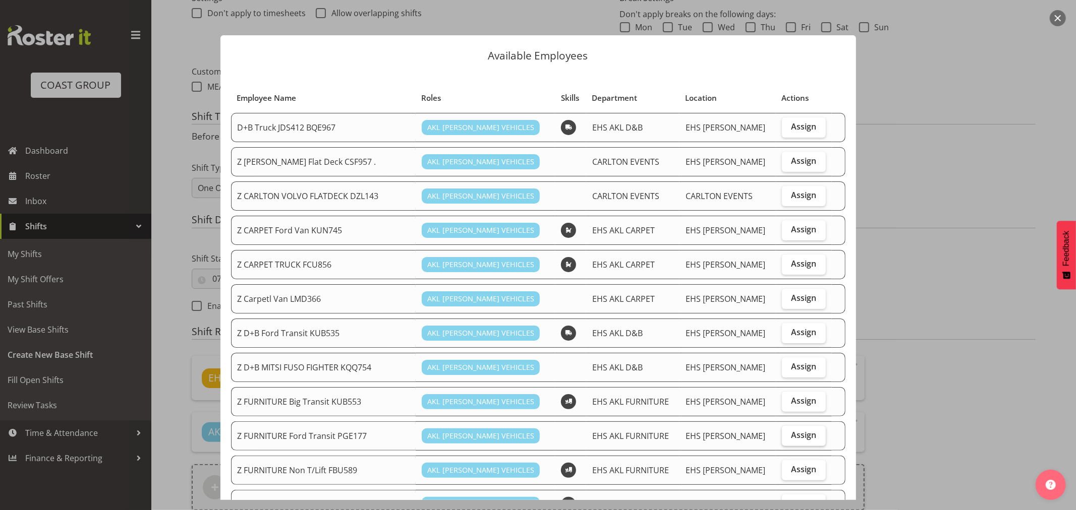
click at [794, 437] on span "Assign" at bounding box center [803, 435] width 25 height 10
click at [788, 437] on input "Assign" at bounding box center [785, 435] width 7 height 7
checkbox input "true"
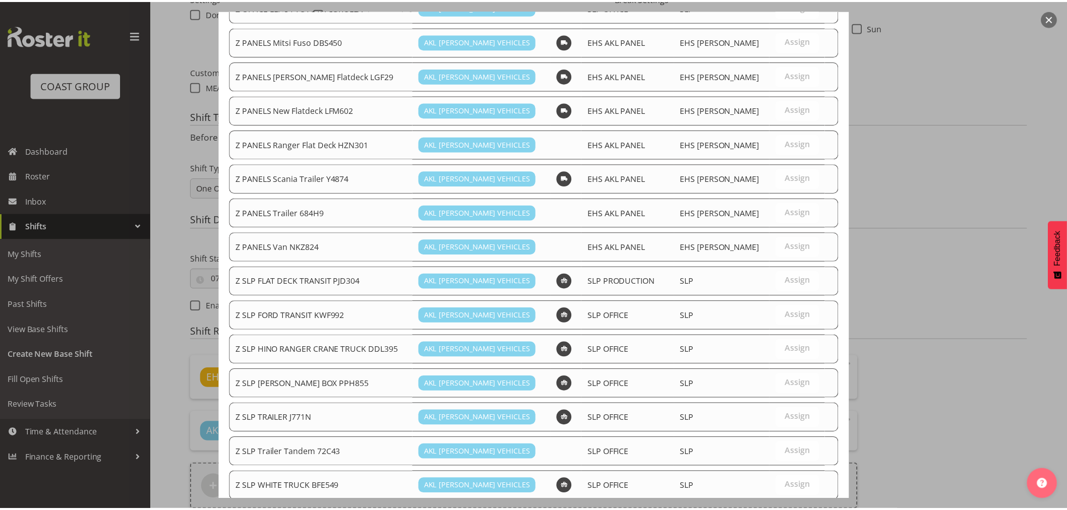
scroll to position [633, 0]
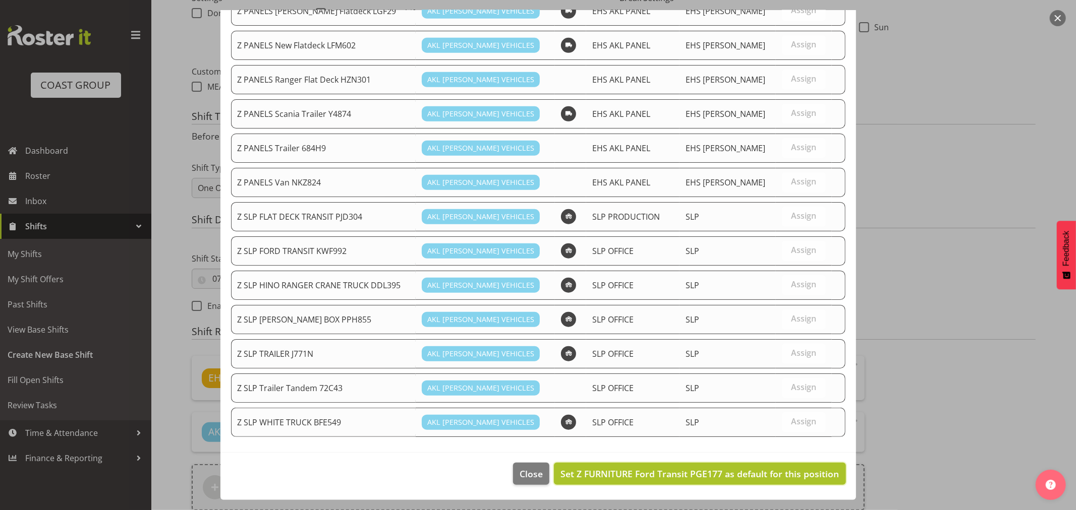
click at [792, 477] on span "Set Z FURNITURE Ford Transit PGE177 as default for this position" at bounding box center [699, 474] width 278 height 12
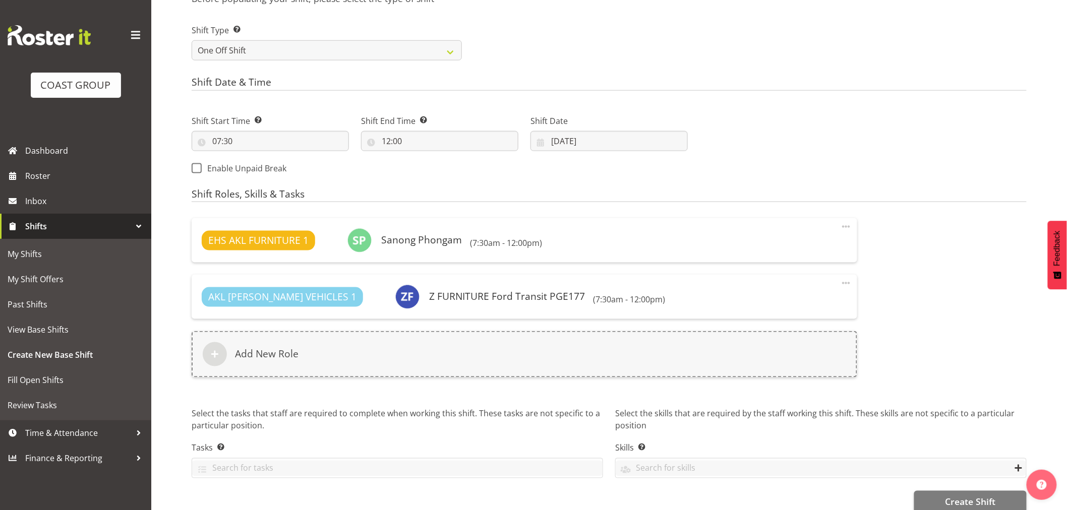
scroll to position [472, 0]
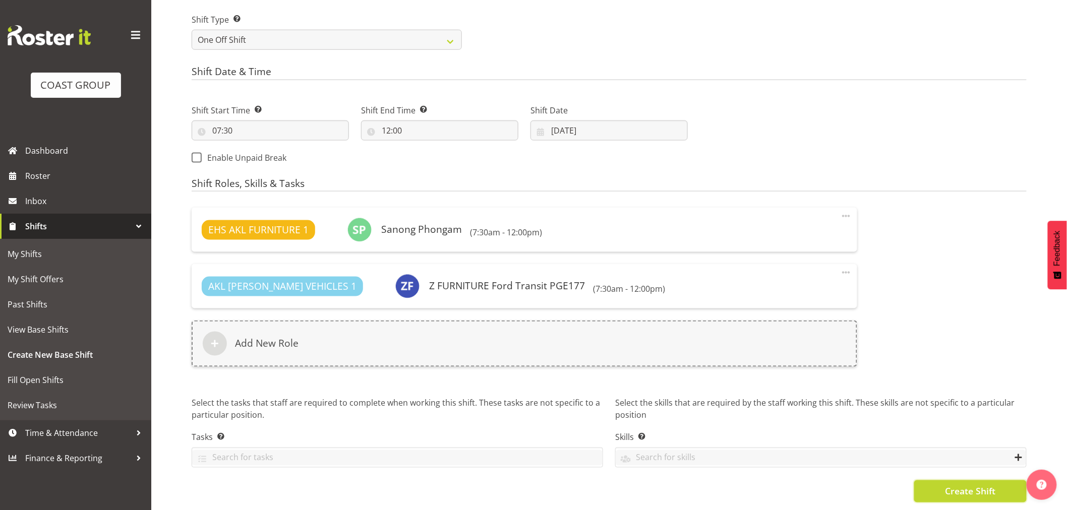
click at [964, 485] on span "Create Shift" at bounding box center [970, 491] width 50 height 13
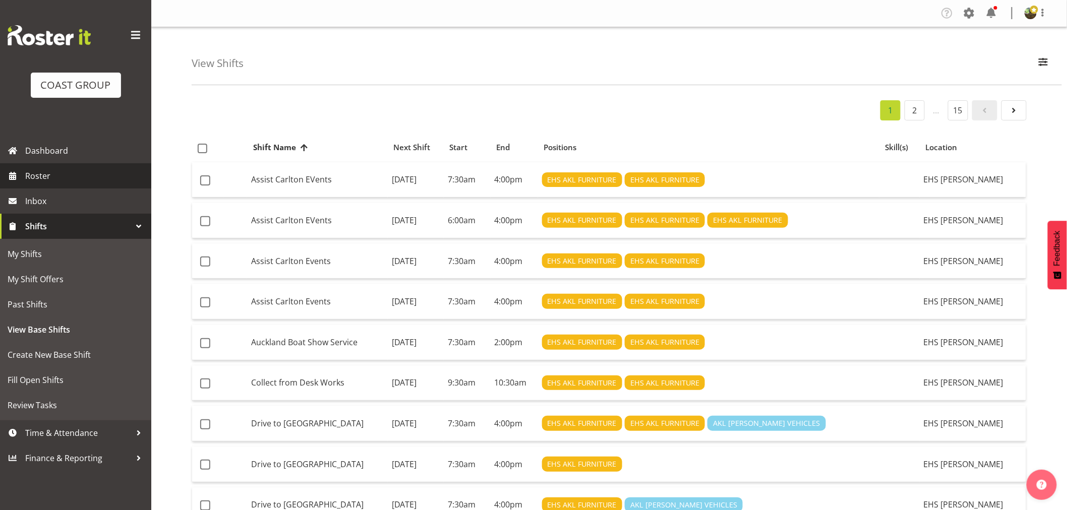
click at [76, 180] on span "Roster" at bounding box center [85, 175] width 121 height 15
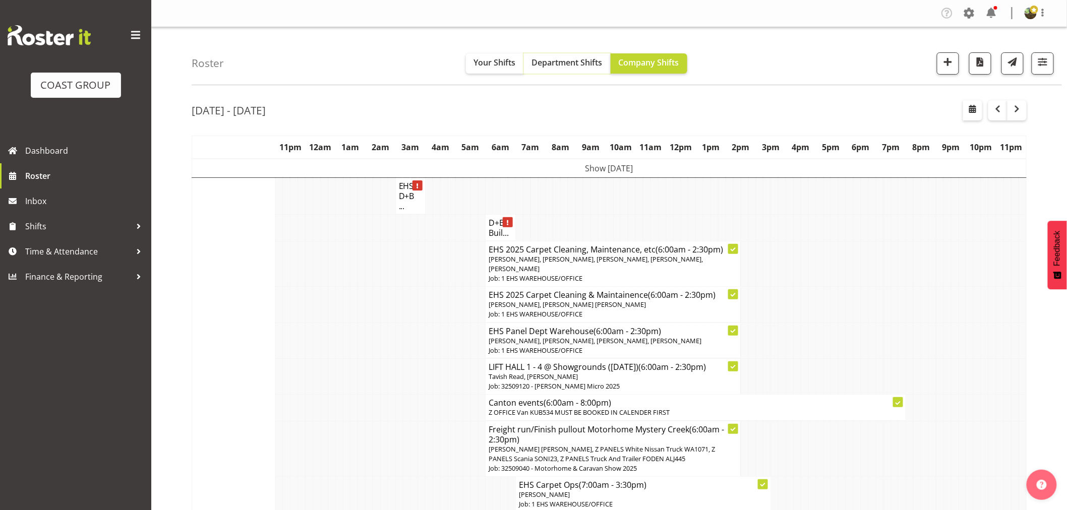
click at [575, 67] on span "Department Shifts" at bounding box center [567, 62] width 71 height 11
